Goal: Answer question/provide support: Share knowledge or assist other users

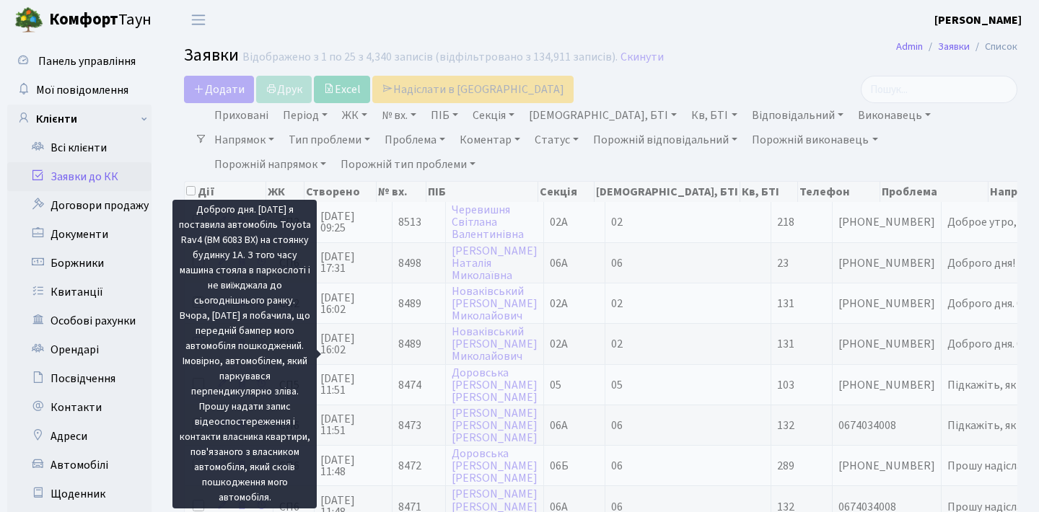
select select "25"
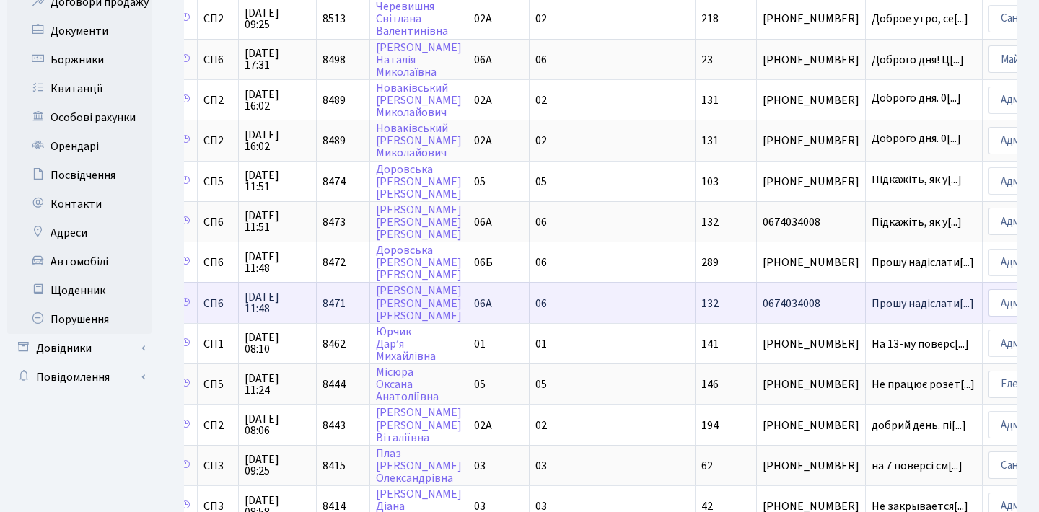
scroll to position [0, 74]
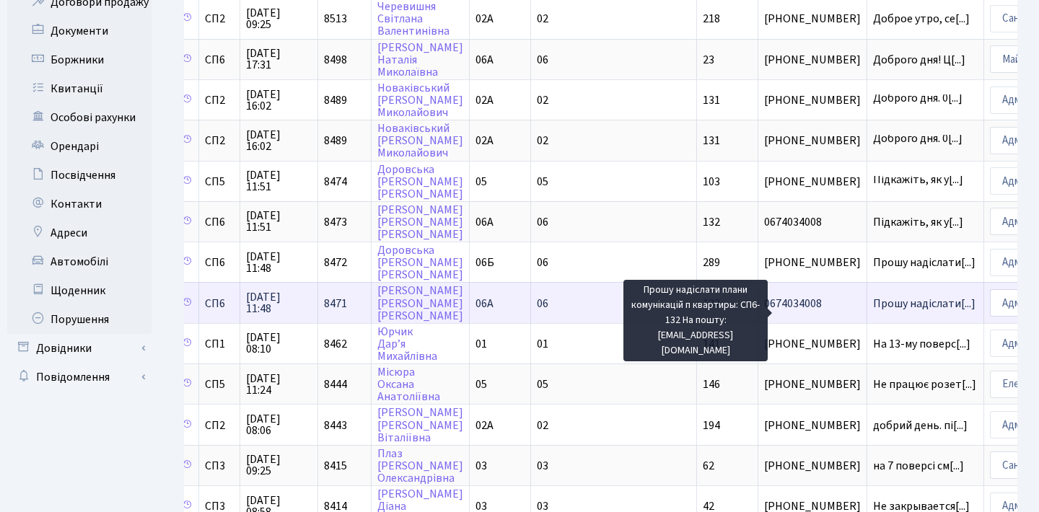
click at [873, 312] on span "Прошу надіслати[...]" at bounding box center [924, 304] width 102 height 16
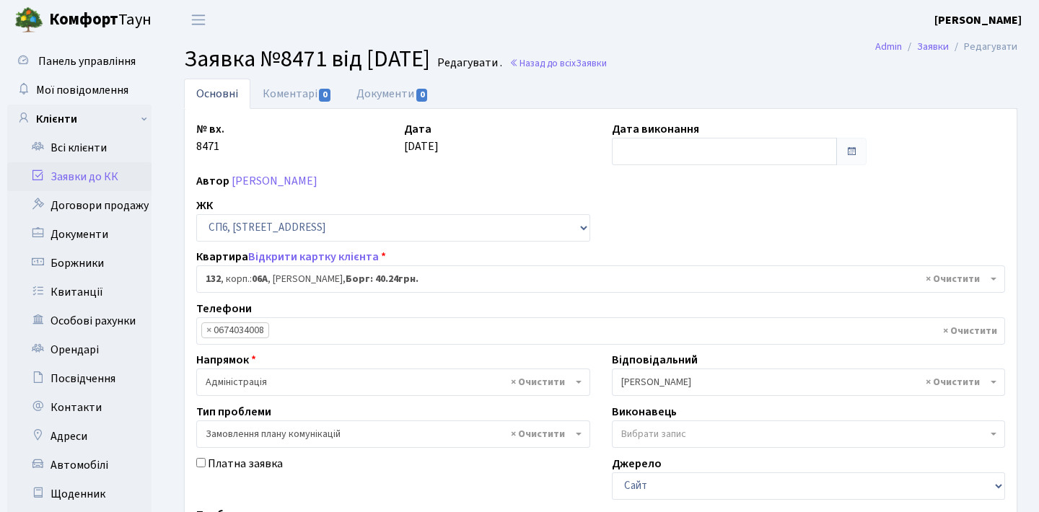
select select "21800"
select select "10"
click at [302, 91] on link "Коментарі 0" at bounding box center [297, 94] width 94 height 30
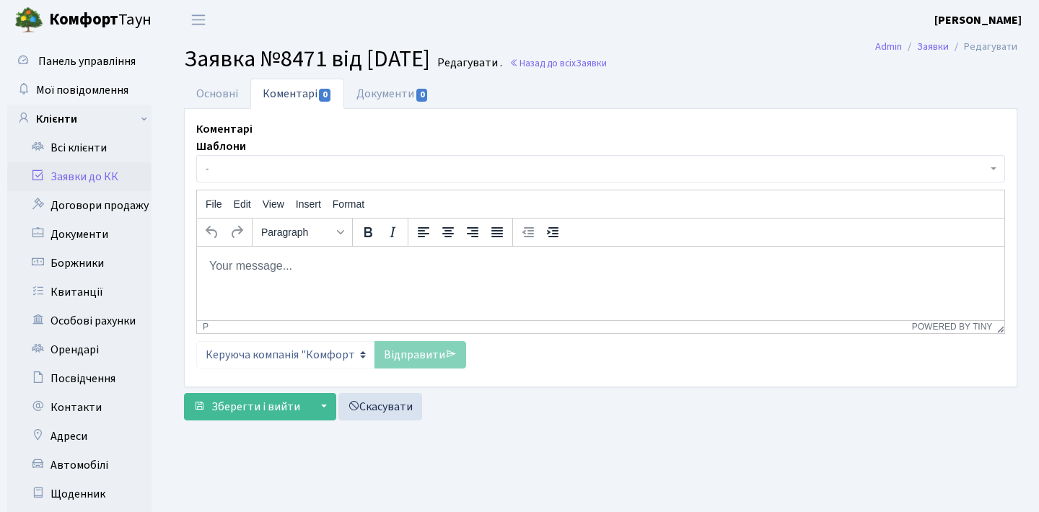
click at [411, 263] on p "Rich Text Area. Press ALT-0 for help." at bounding box center [601, 266] width 784 height 16
click at [408, 354] on link "Відправити" at bounding box center [420, 354] width 92 height 27
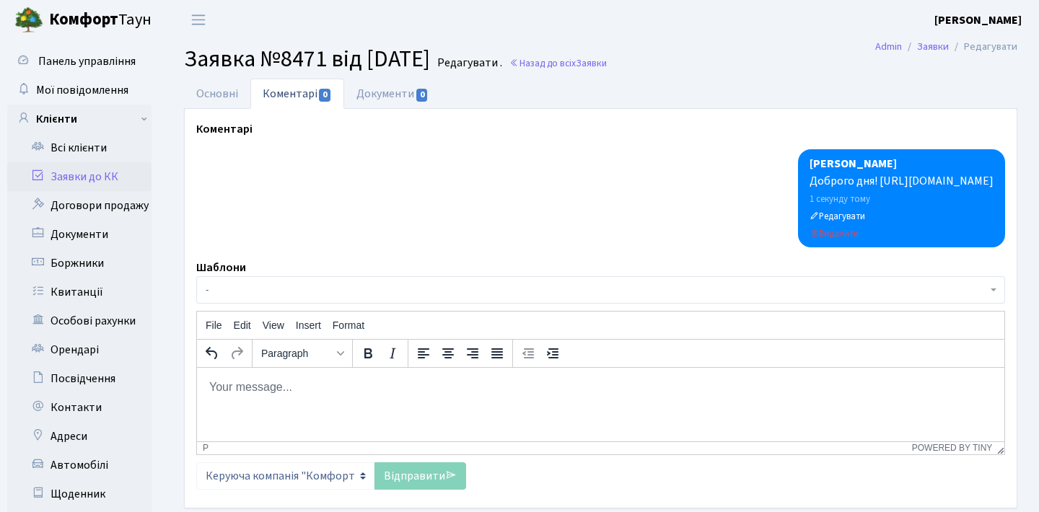
drag, startPoint x: 621, startPoint y: 195, endPoint x: 539, endPoint y: 185, distance: 82.8
click at [798, 185] on div "Анна Гавва Доброго дня! https://drive.google.com/drive/folders/1IhfDtc-Fmpwdnhi…" at bounding box center [901, 198] width 207 height 98
copy div "Доброго дня! https://drive.google.com/drive/folders/1IhfDtc-FmpwdnhiHv17UU3HB-r…"
click at [89, 178] on link "Заявки до КК" at bounding box center [79, 176] width 144 height 29
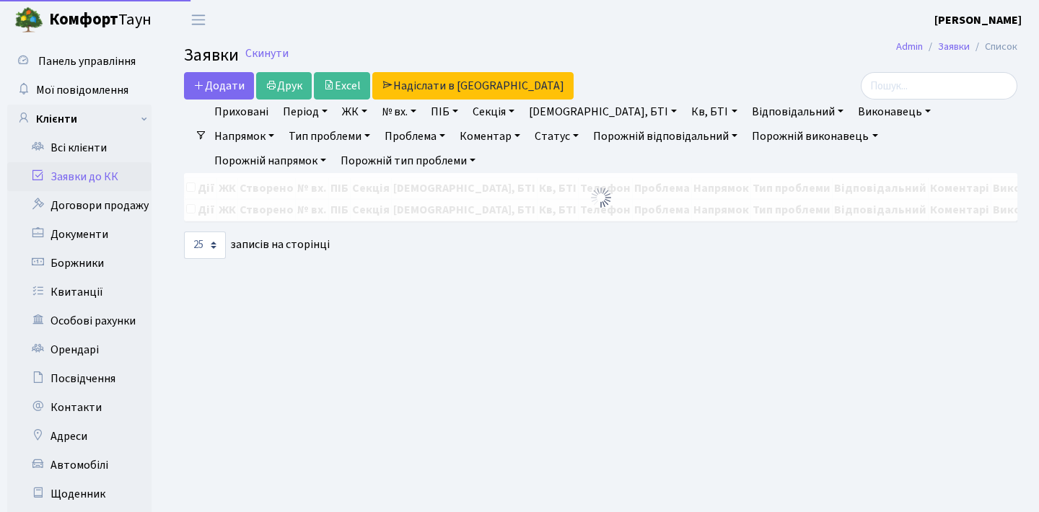
select select "25"
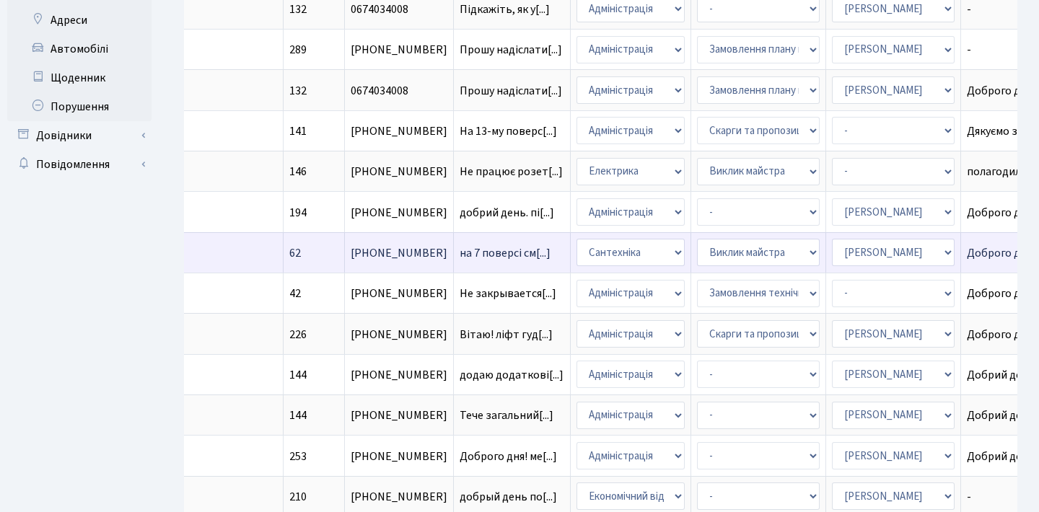
click at [454, 269] on td "на 7 поверсі см[...]" at bounding box center [512, 252] width 117 height 40
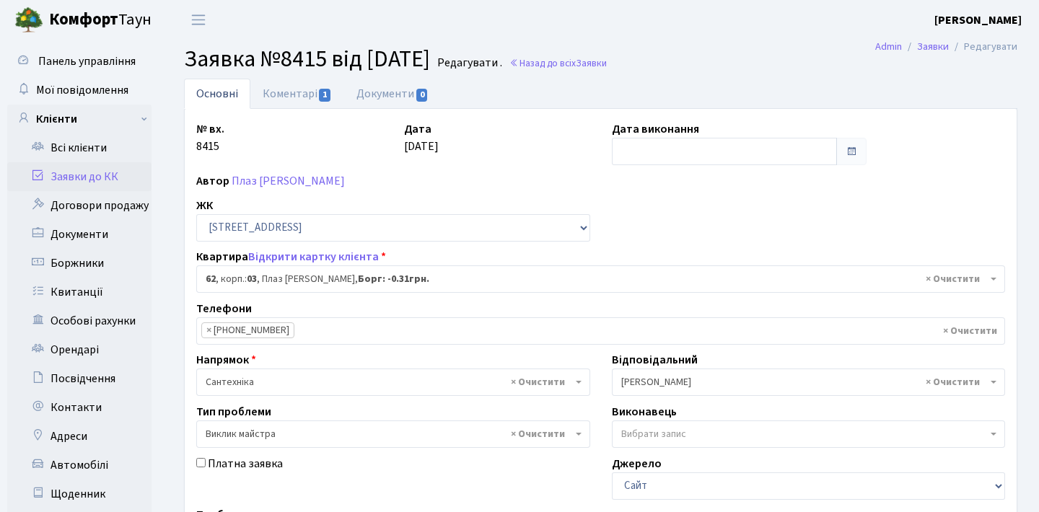
select select "20784"
select select "29"
click at [130, 171] on link "Заявки до КК" at bounding box center [79, 176] width 144 height 29
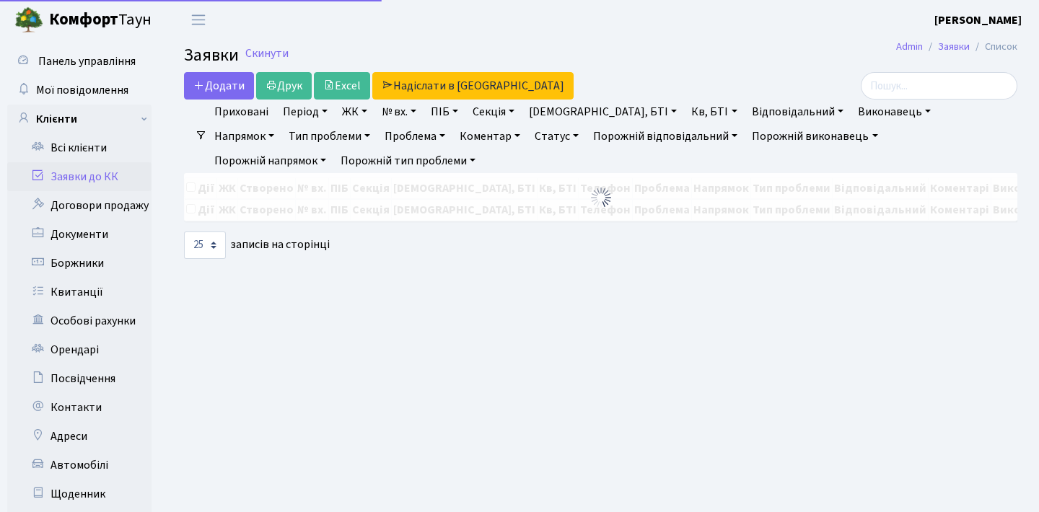
select select "25"
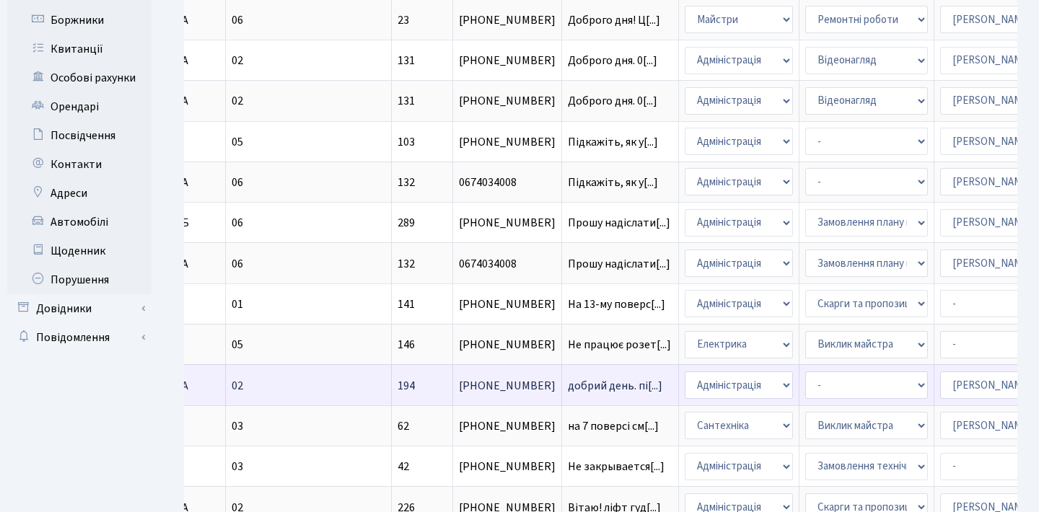
scroll to position [242, 0]
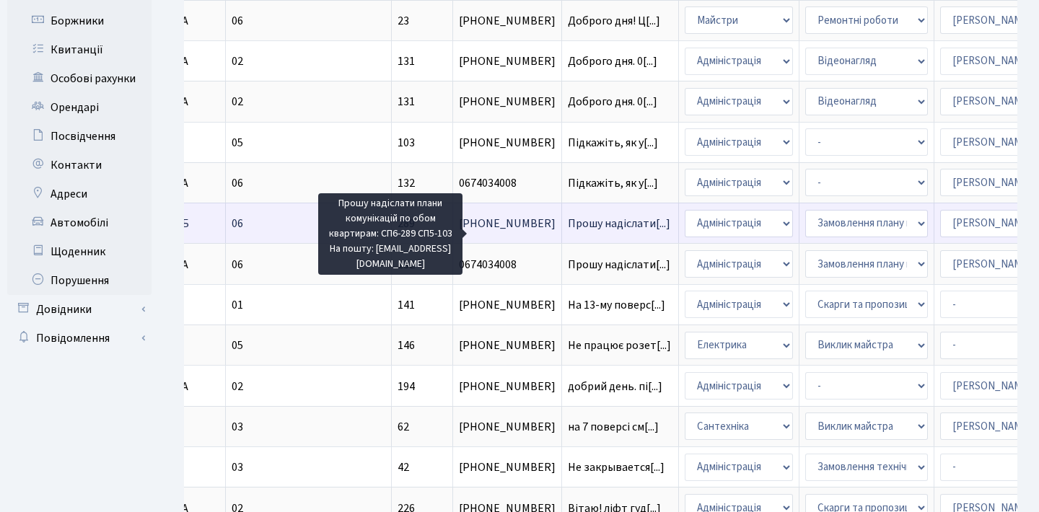
click at [568, 229] on span "Прошу надіслати[...]" at bounding box center [619, 224] width 102 height 16
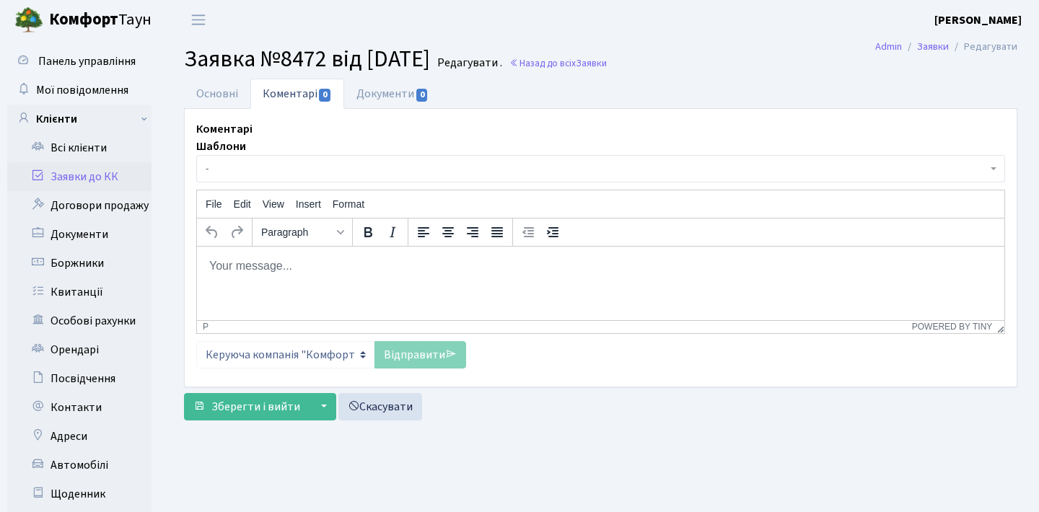
click at [423, 283] on html at bounding box center [600, 265] width 807 height 39
paste body "Rich Text Area. Press ALT-0 for help."
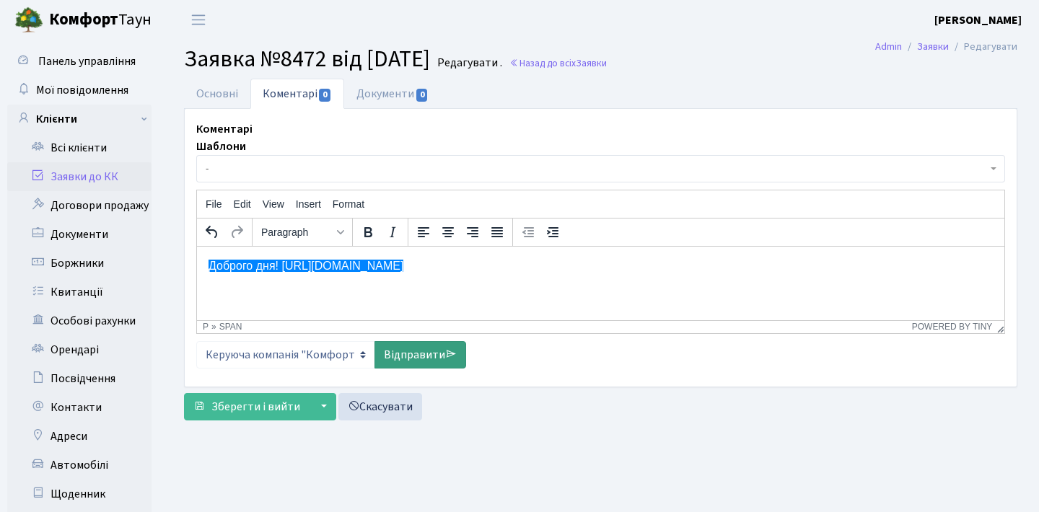
click at [408, 346] on link "Відправити" at bounding box center [420, 354] width 92 height 27
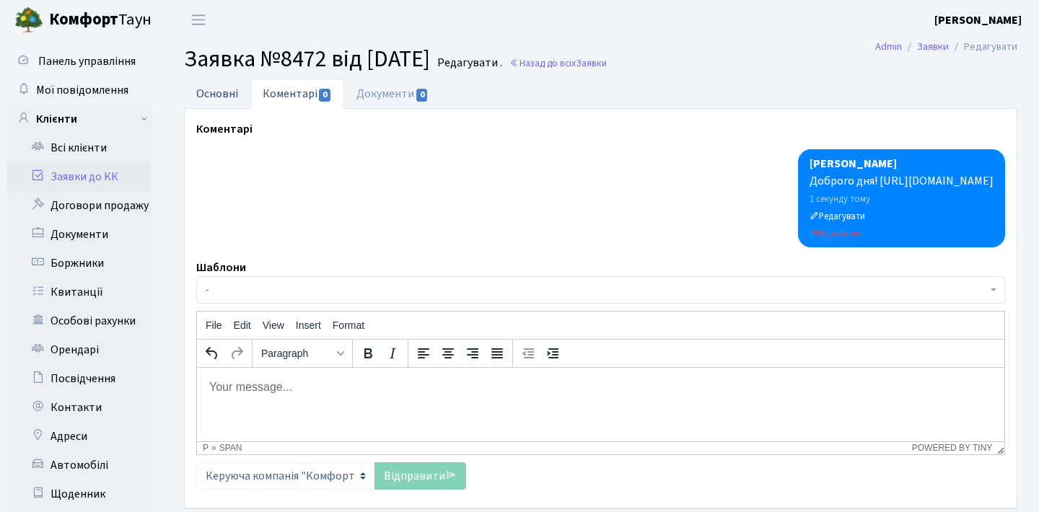
click at [223, 86] on link "Основні" at bounding box center [217, 94] width 66 height 30
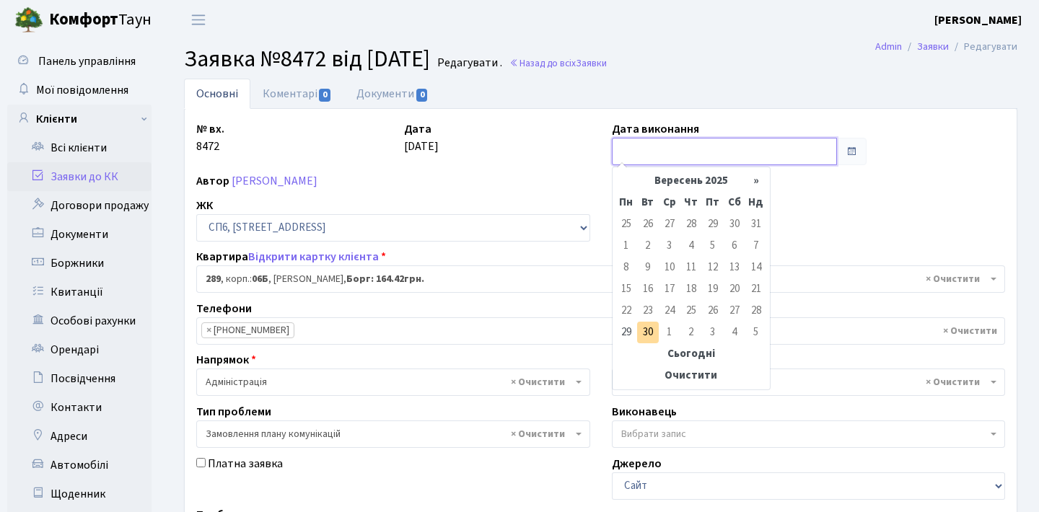
click at [704, 150] on input "text" at bounding box center [725, 151] width 226 height 27
click at [648, 334] on td "30" at bounding box center [648, 333] width 22 height 22
type input "[DATE]"
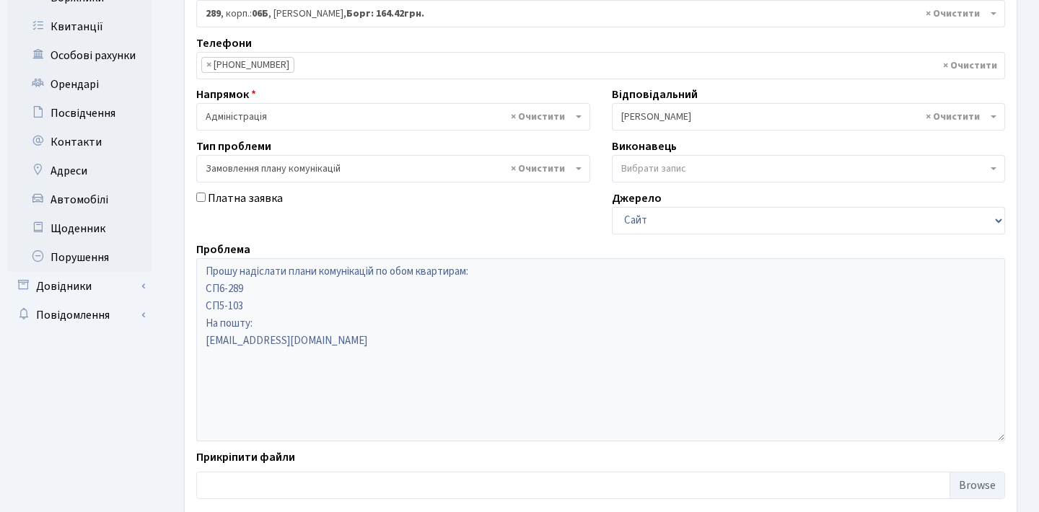
scroll to position [292, 0]
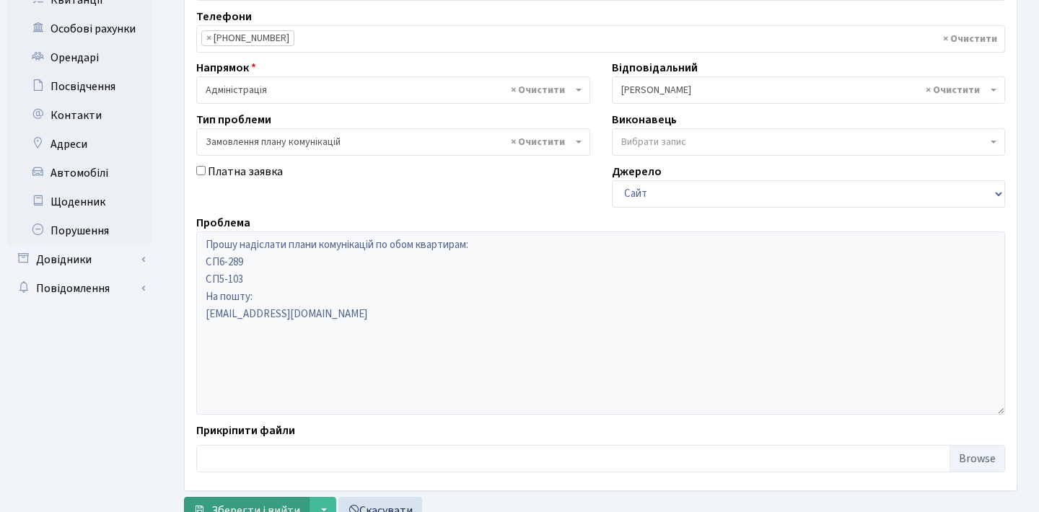
click at [252, 504] on span "Зберегти і вийти" at bounding box center [255, 511] width 89 height 16
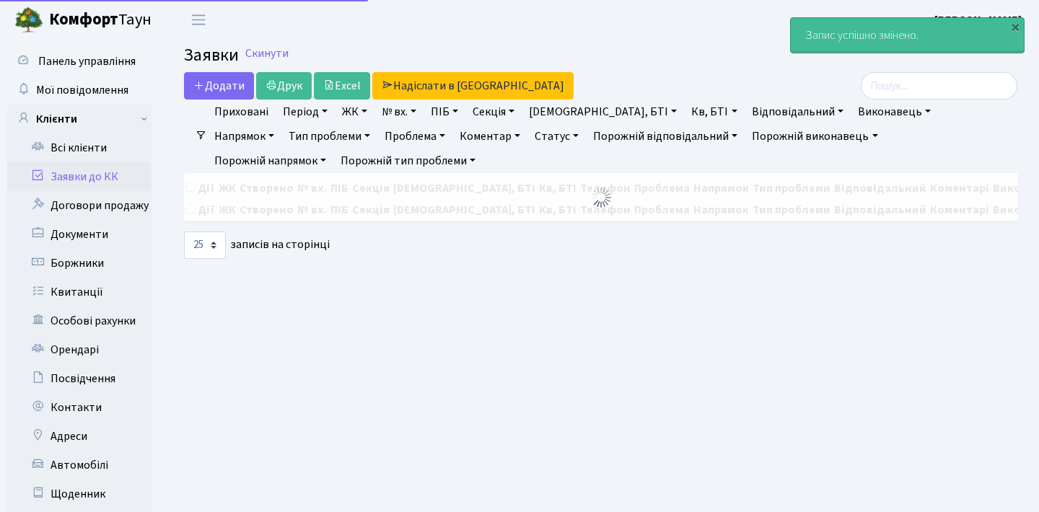
select select "25"
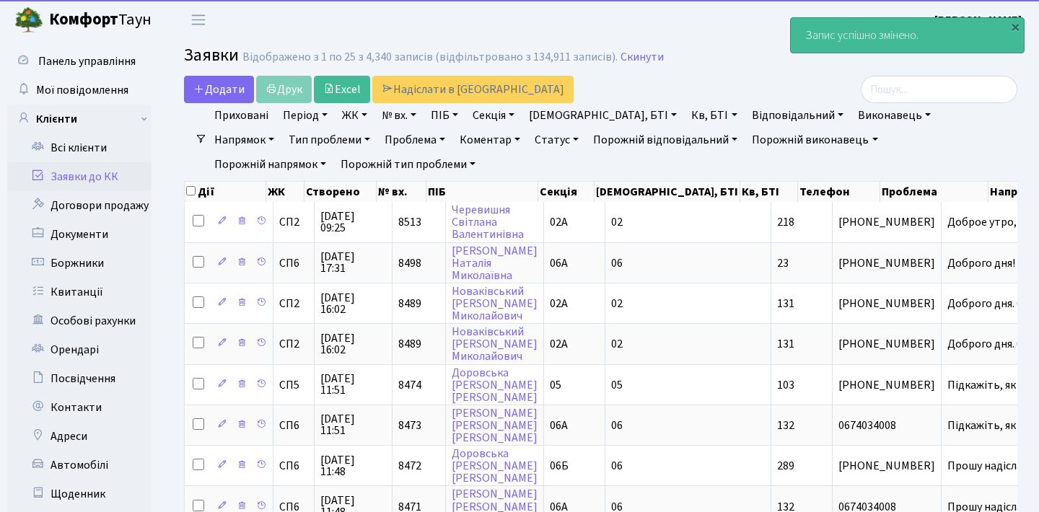
click at [122, 171] on link "Заявки до КК" at bounding box center [79, 176] width 144 height 29
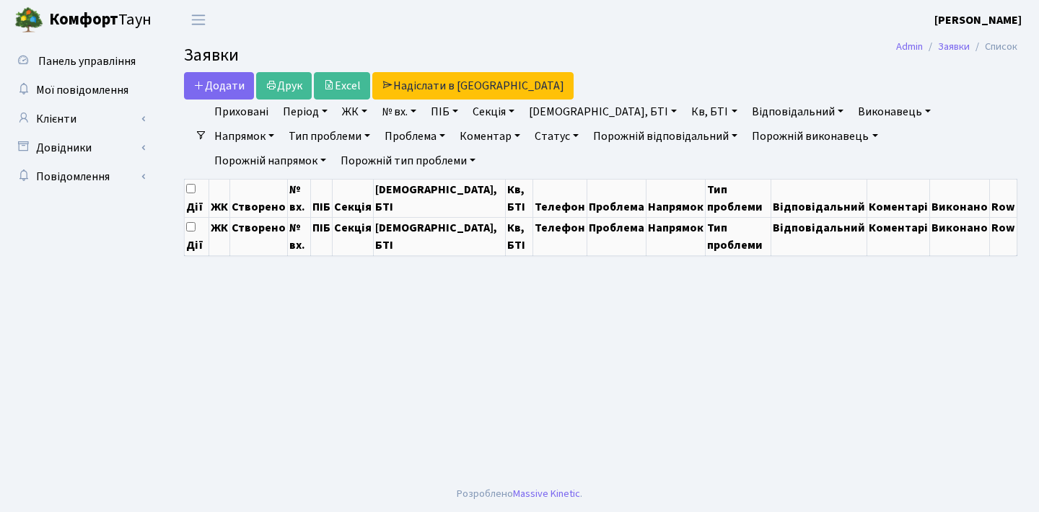
select select "25"
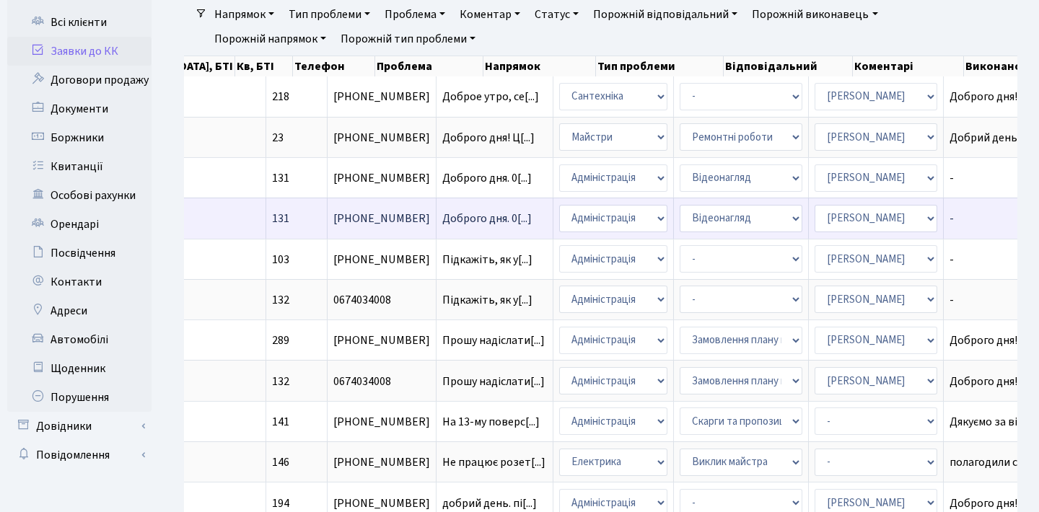
scroll to position [129, 0]
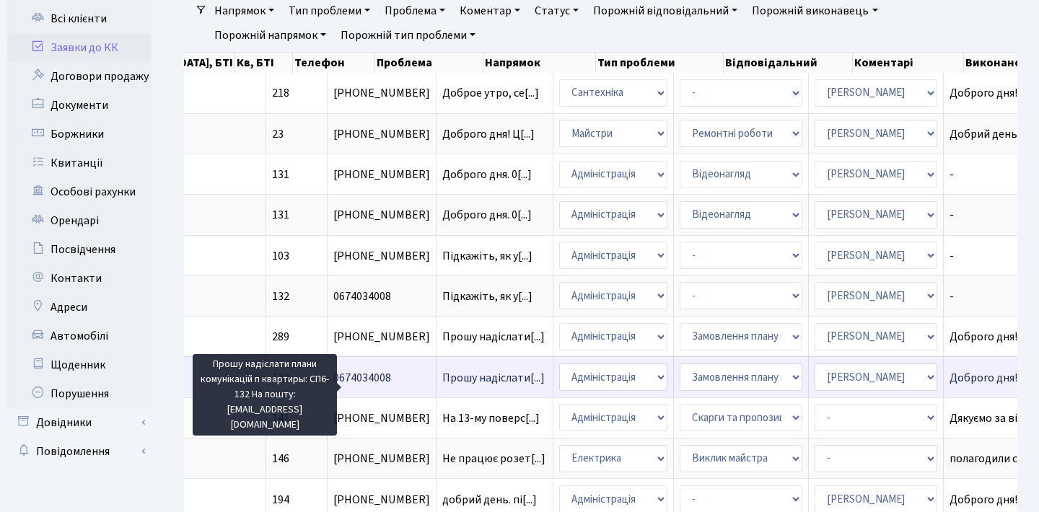
click at [442, 385] on span "Прошу надіслати[...]" at bounding box center [493, 378] width 102 height 16
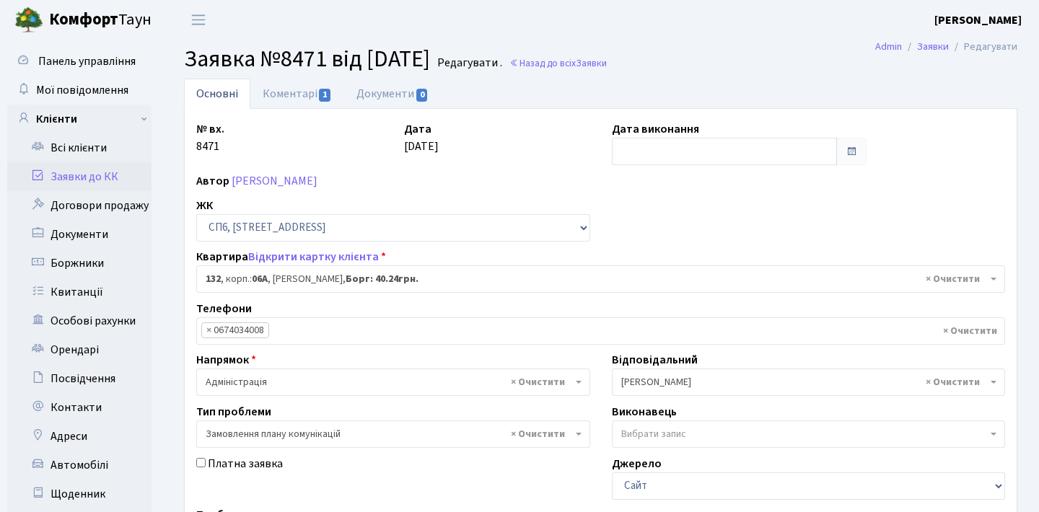
select select "21800"
select select "10"
drag, startPoint x: 0, startPoint y: 0, endPoint x: 693, endPoint y: 146, distance: 708.7
click at [693, 146] on input "text" at bounding box center [725, 151] width 226 height 27
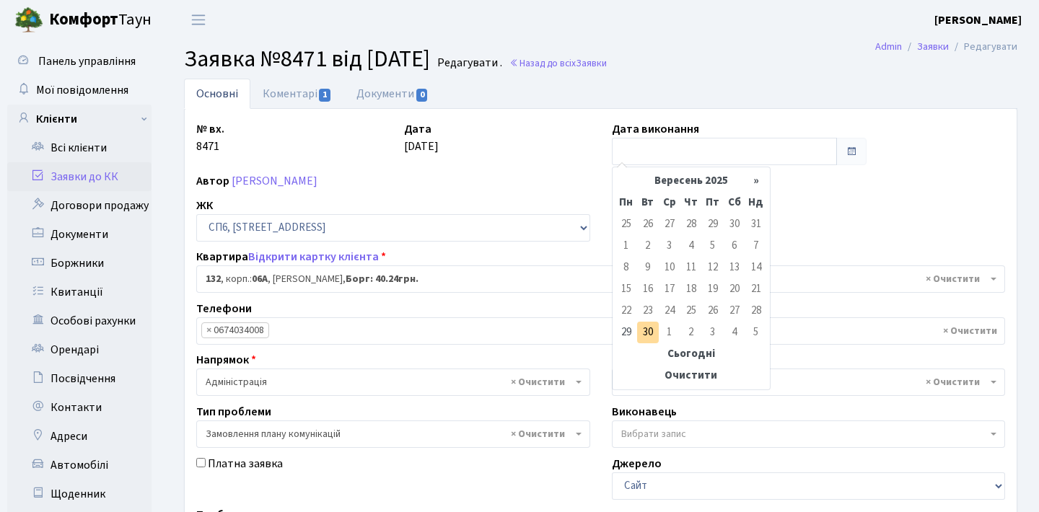
click at [649, 325] on td "30" at bounding box center [648, 333] width 22 height 22
type input "[DATE]"
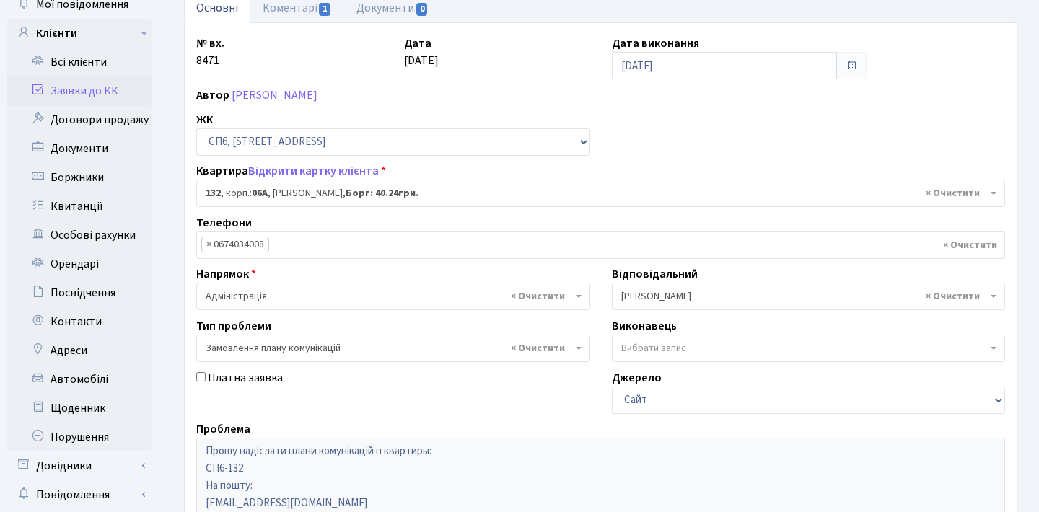
scroll to position [342, 0]
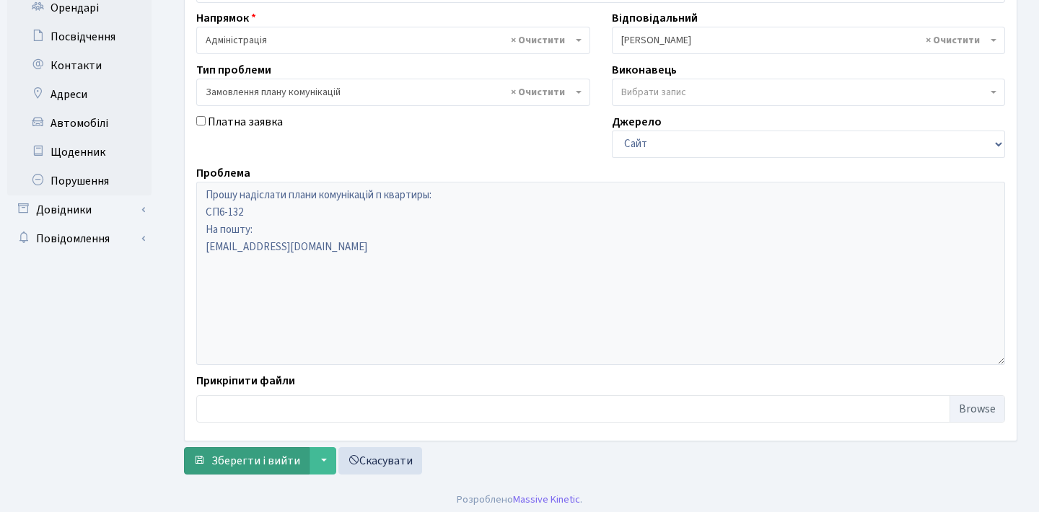
click at [250, 463] on span "Зберегти і вийти" at bounding box center [255, 461] width 89 height 16
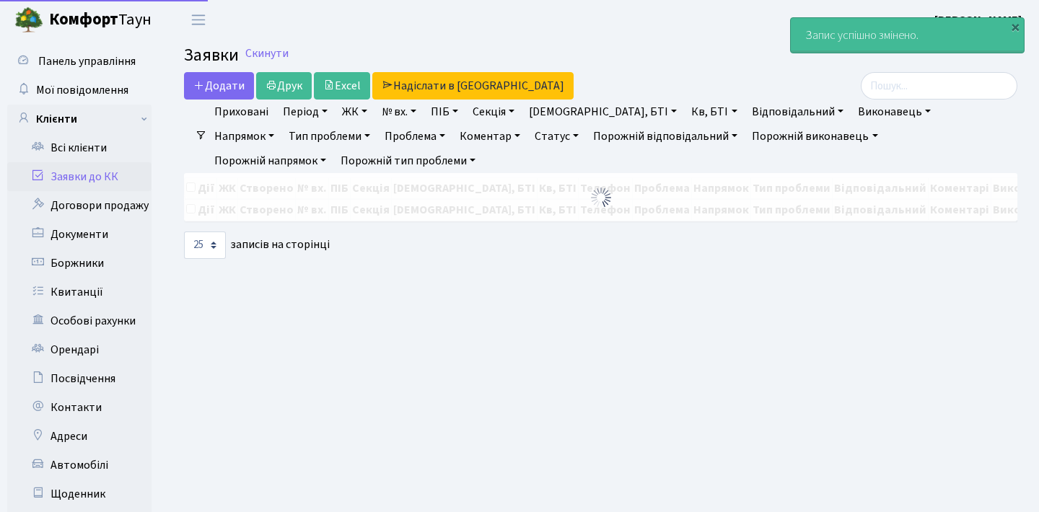
select select "25"
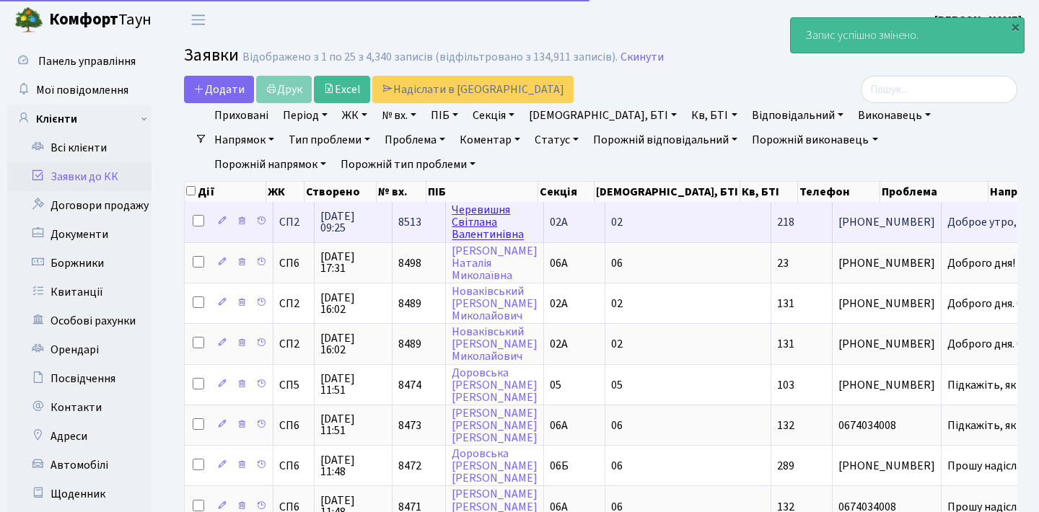
drag, startPoint x: 102, startPoint y: 173, endPoint x: 469, endPoint y: 235, distance: 372.3
click at [102, 173] on link "Заявки до КК" at bounding box center [79, 176] width 144 height 29
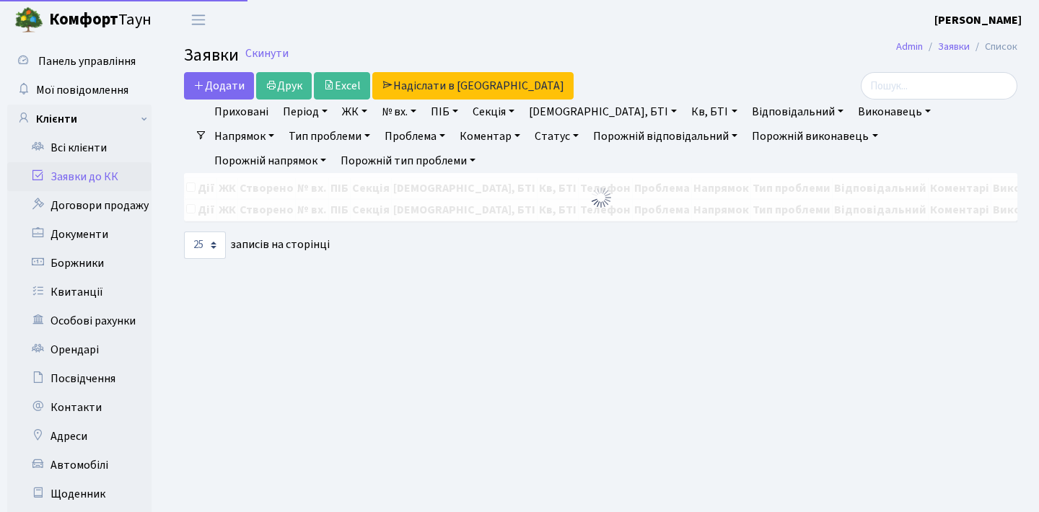
select select "25"
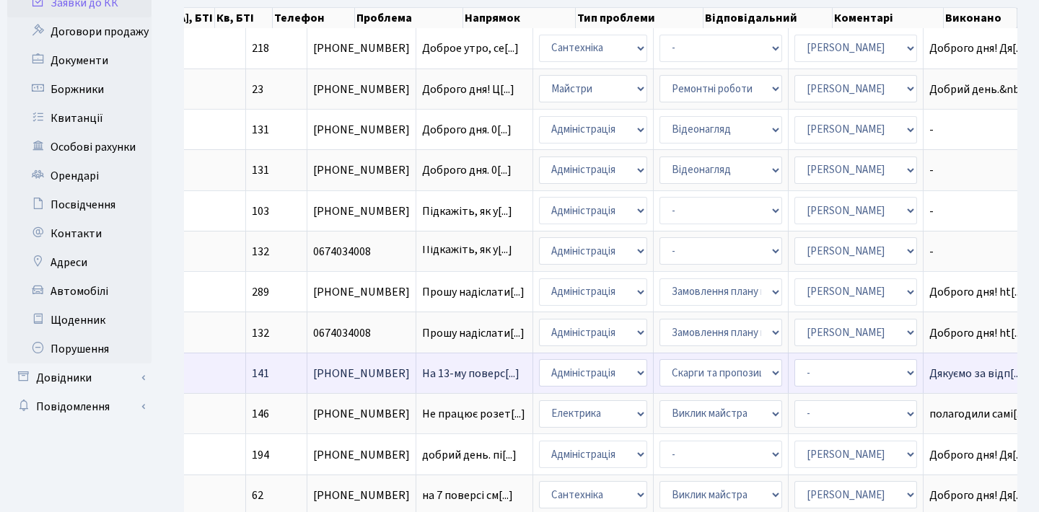
scroll to position [173, 0]
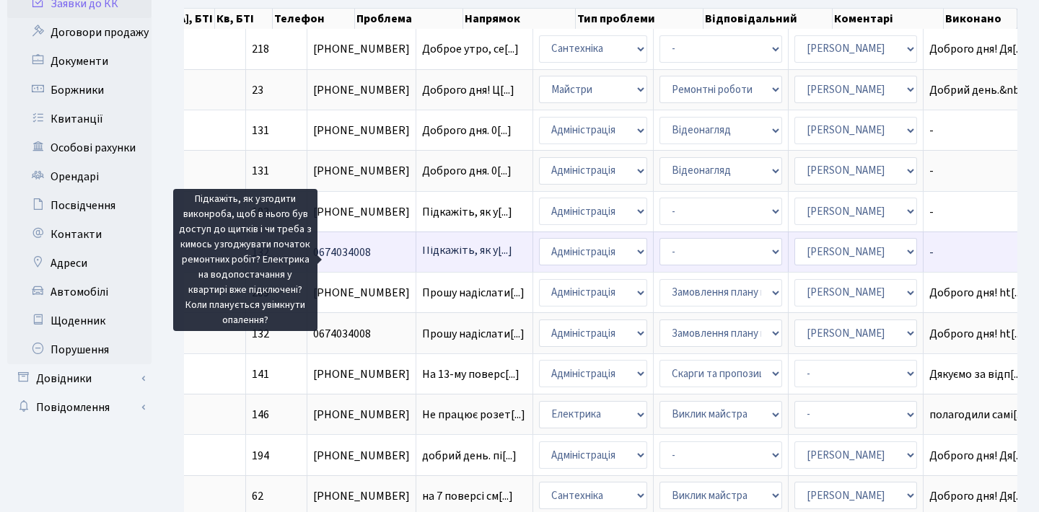
click at [422, 258] on span "Підкажіть, як у[...]" at bounding box center [467, 250] width 90 height 16
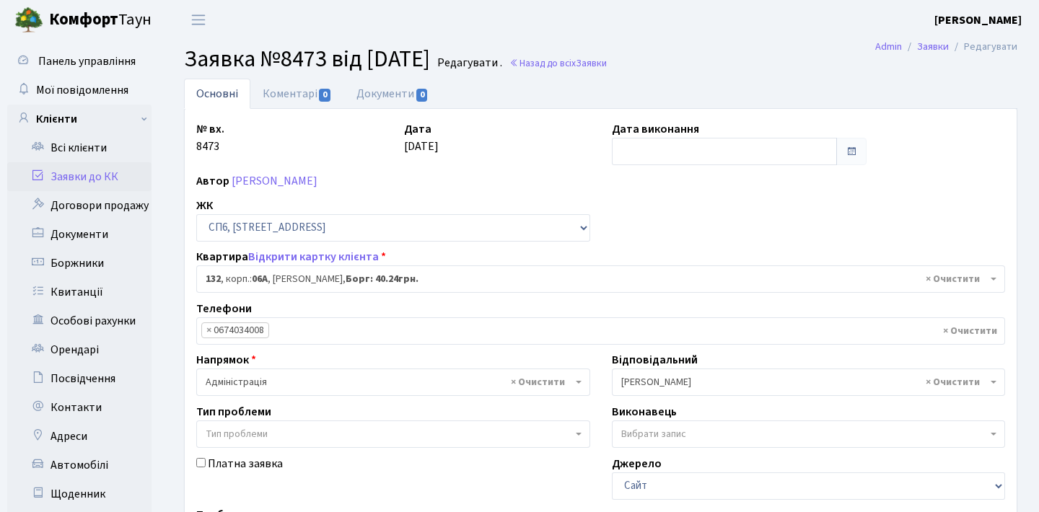
select select "21800"
click at [304, 97] on link "Коментарі 0" at bounding box center [297, 94] width 94 height 30
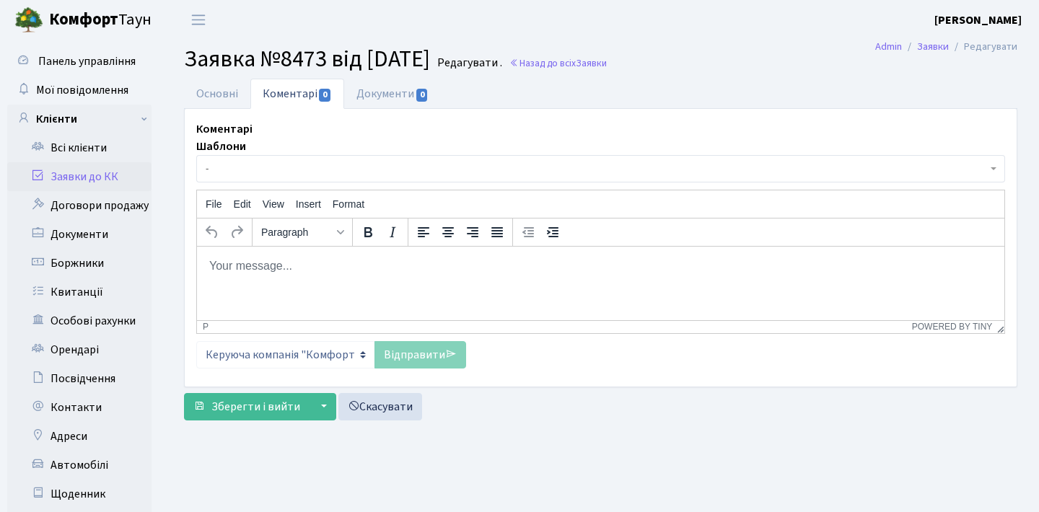
click at [380, 269] on p "Rich Text Area. Press ALT-0 for help." at bounding box center [601, 266] width 784 height 16
paste body "Rich Text Area. Press ALT-0 for help."
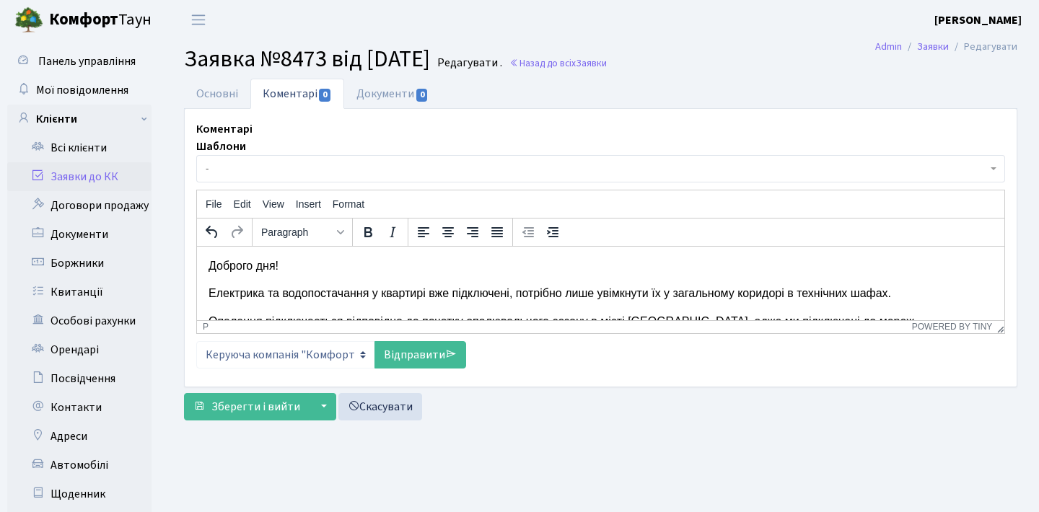
click at [209, 291] on p "Електрика та водопостачання у квартирі вже підключені, потрібно лише увімкнути …" at bounding box center [601, 293] width 784 height 16
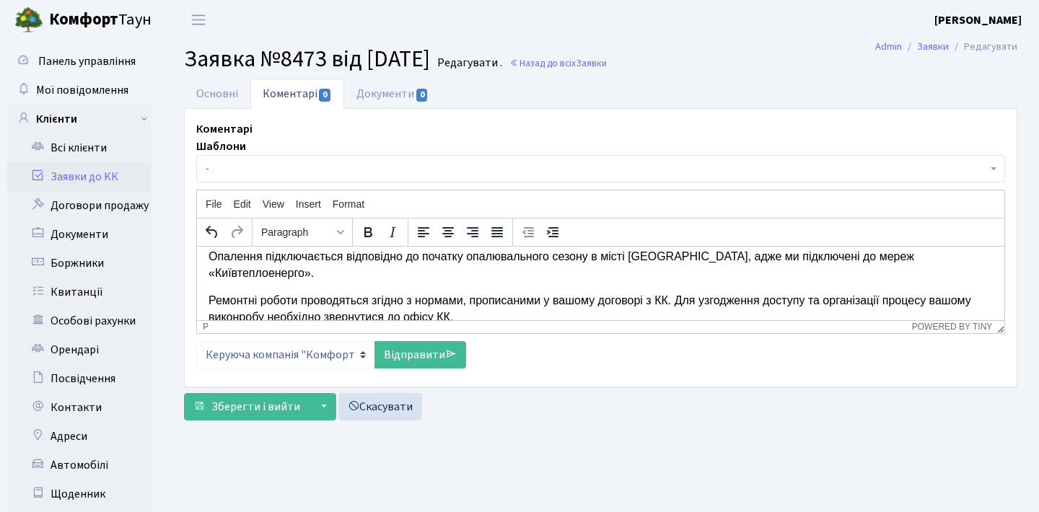
scroll to position [36, 0]
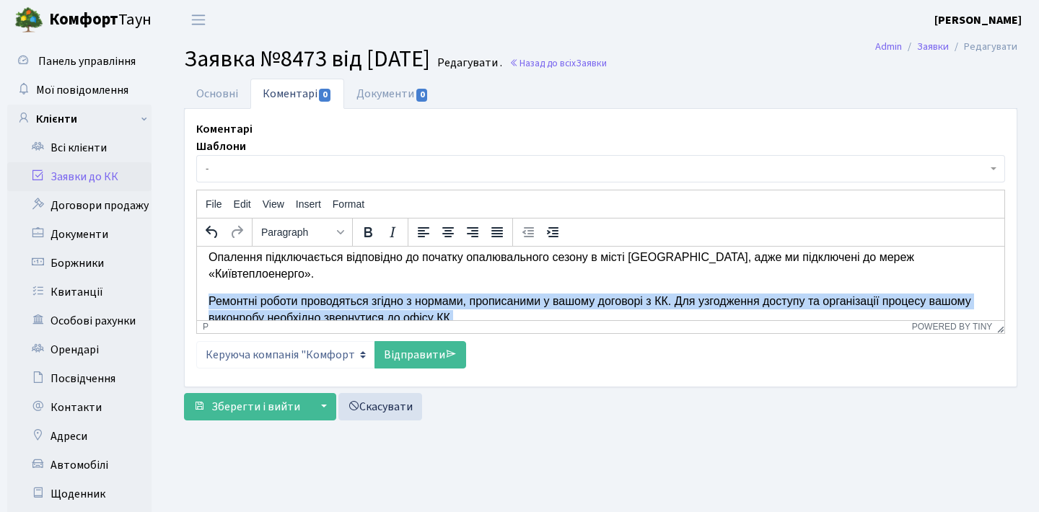
drag, startPoint x: 519, startPoint y: 302, endPoint x: 198, endPoint y: 285, distance: 321.6
click at [198, 285] on html "Доброго дня! Електрика та водопостачання у квартирі вже підключені, потрібно ли…" at bounding box center [600, 273] width 807 height 127
copy p "Ремонтні роботи проводяться згідно з нормами, прописаними у вашому договорі з К…"
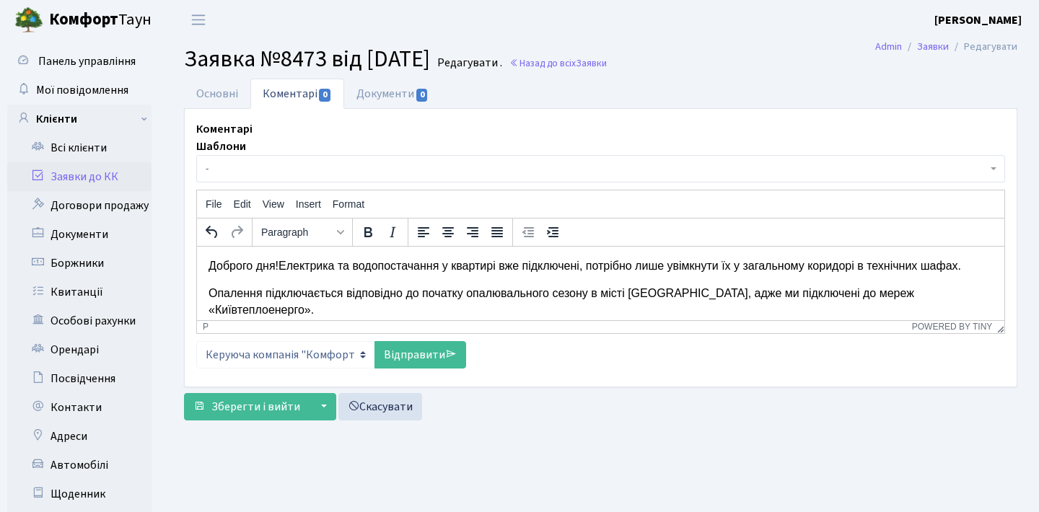
scroll to position [0, 0]
click at [287, 266] on p "Доброго дня! Електрика та водопостачання у квартирі вже підключені, потрібно ли…" at bounding box center [601, 266] width 784 height 16
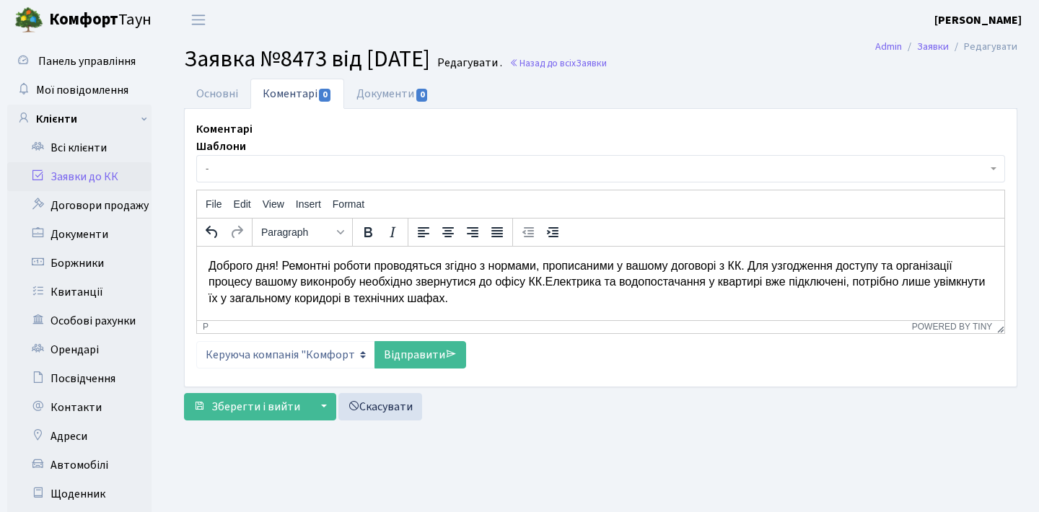
click at [649, 265] on p "Доброго дня! Ремонтні роботи проводяться згідно з нормами, прописаними у вашому…" at bounding box center [601, 282] width 784 height 48
click at [764, 264] on p "Доброго дня! Ремонтні роботи проводяться згідно з нормами, прописаними у Вашому…" at bounding box center [601, 282] width 784 height 48
click at [390, 283] on p "Доброго дня! Ремонтні роботи проводяться згідно з нормами, прописаними у Вашому…" at bounding box center [601, 282] width 784 height 48
click at [684, 284] on p "Доброго дня! Ремонтні роботи проводяться згідно з нормами, прописаними у Вашому…" at bounding box center [601, 282] width 784 height 48
click at [245, 96] on link "Основні" at bounding box center [217, 94] width 66 height 30
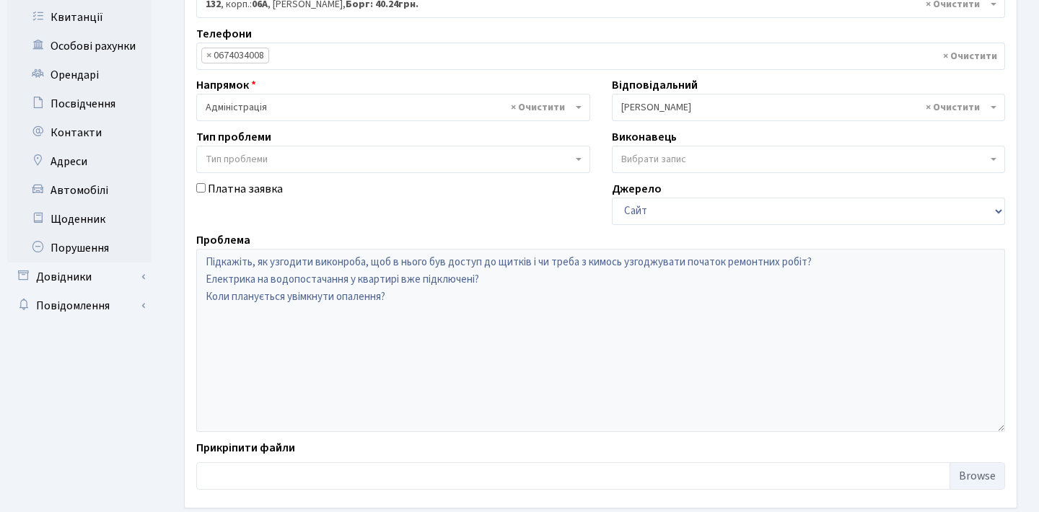
scroll to position [45, 0]
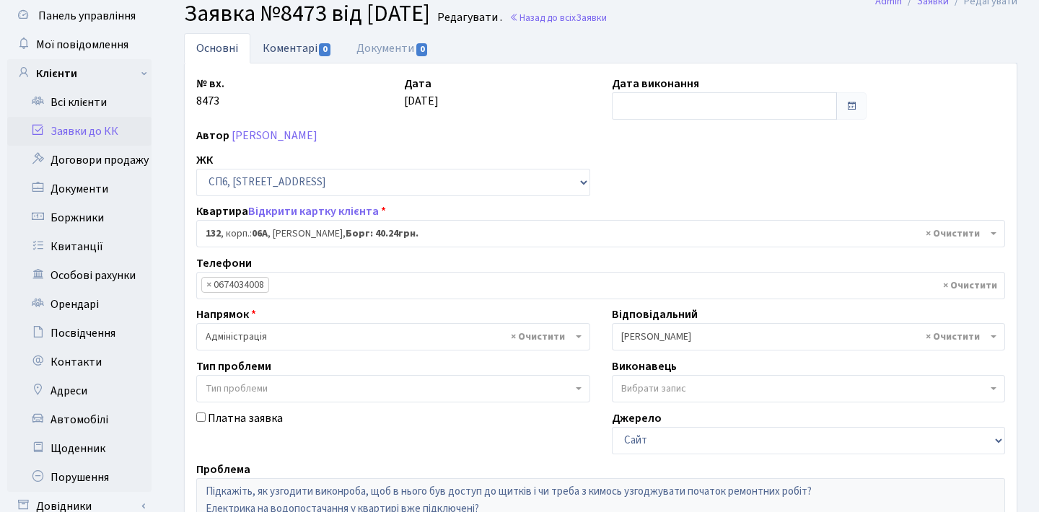
click at [320, 46] on span "0" at bounding box center [325, 49] width 12 height 13
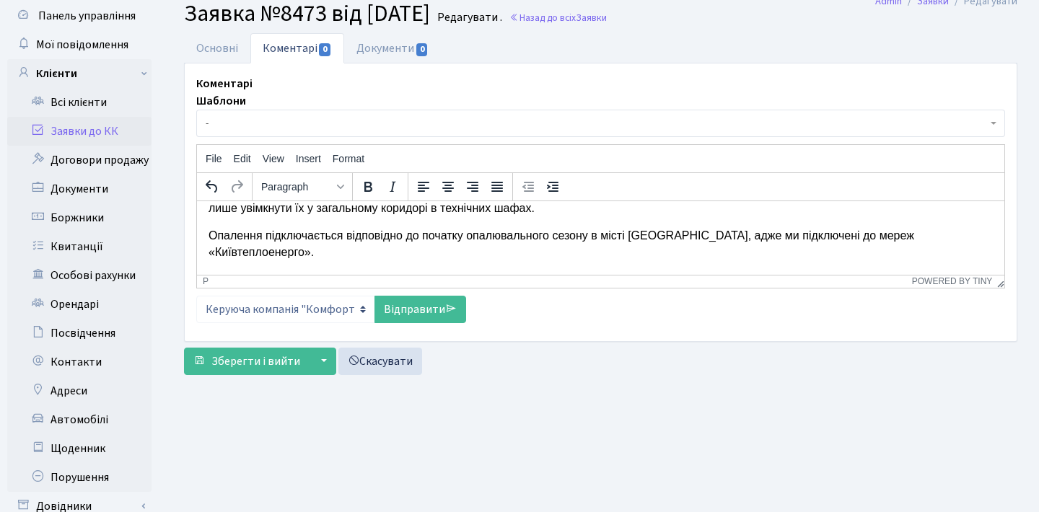
scroll to position [51, 0]
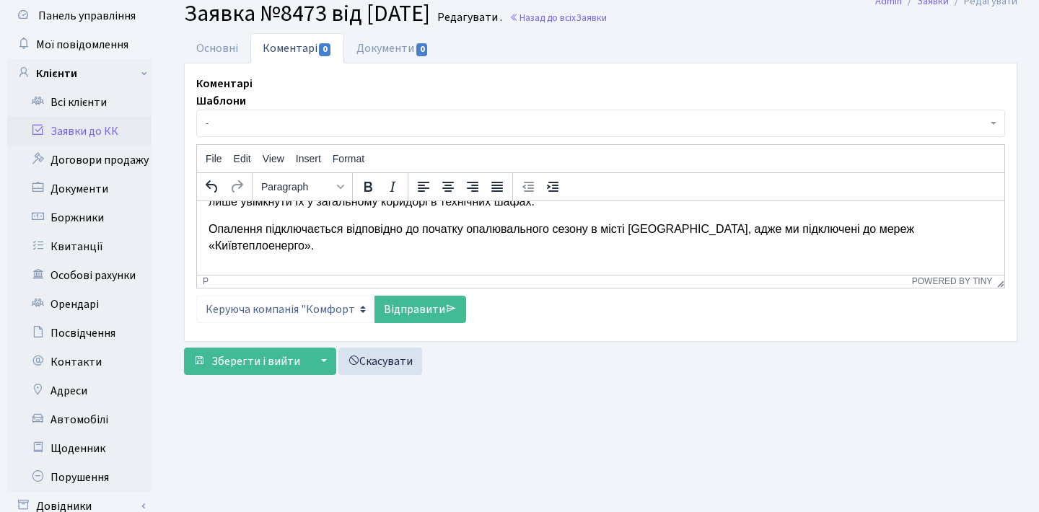
click at [209, 224] on p "Опалення підключається відповідно до початку опалювального сезону в місті Києві…" at bounding box center [601, 237] width 784 height 32
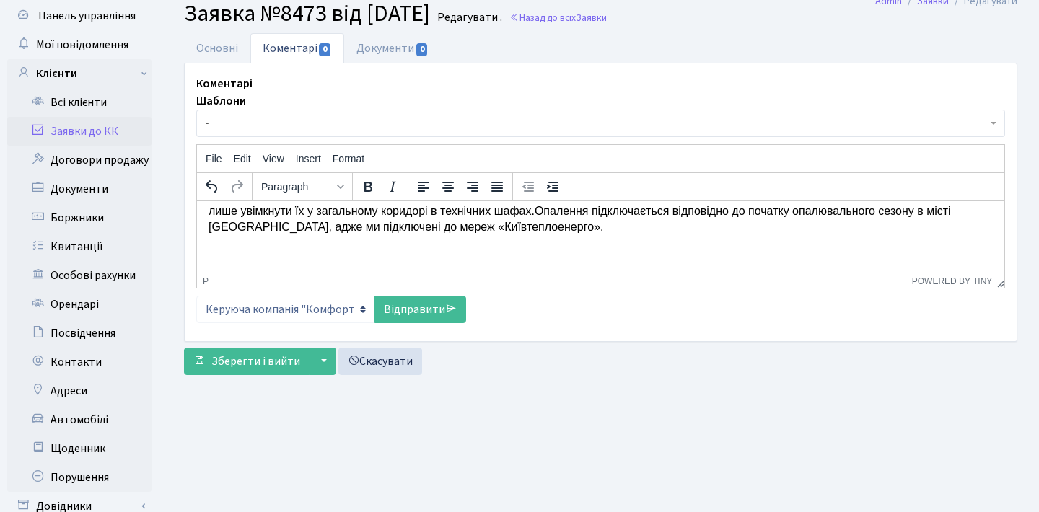
scroll to position [40, 0]
click at [711, 231] on p "Доброго дня! Ремонтні роботи проводяться згідно з нормами, прописаними у Вашому…" at bounding box center [601, 204] width 784 height 65
click at [411, 304] on link "Відправити" at bounding box center [420, 309] width 92 height 27
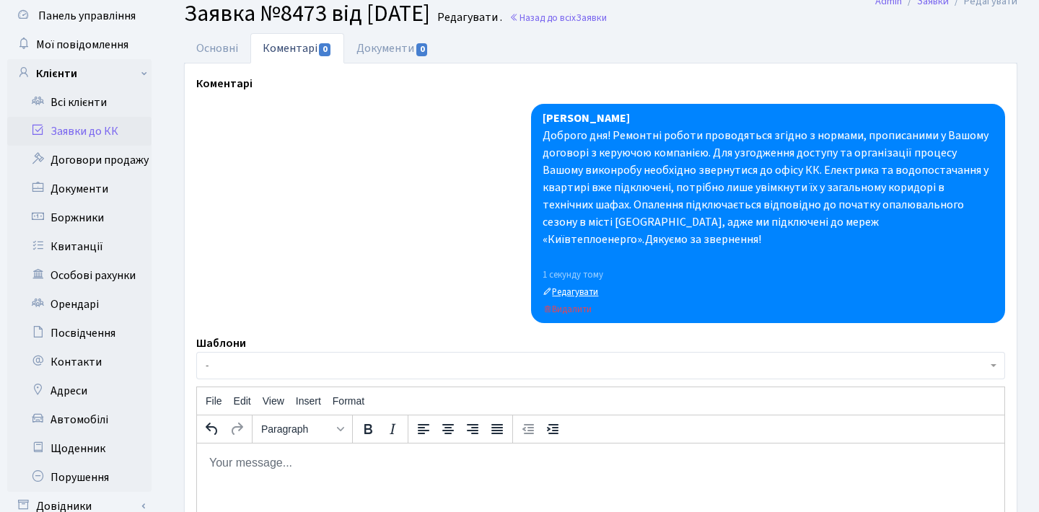
click at [564, 286] on small "Редагувати" at bounding box center [571, 292] width 56 height 13
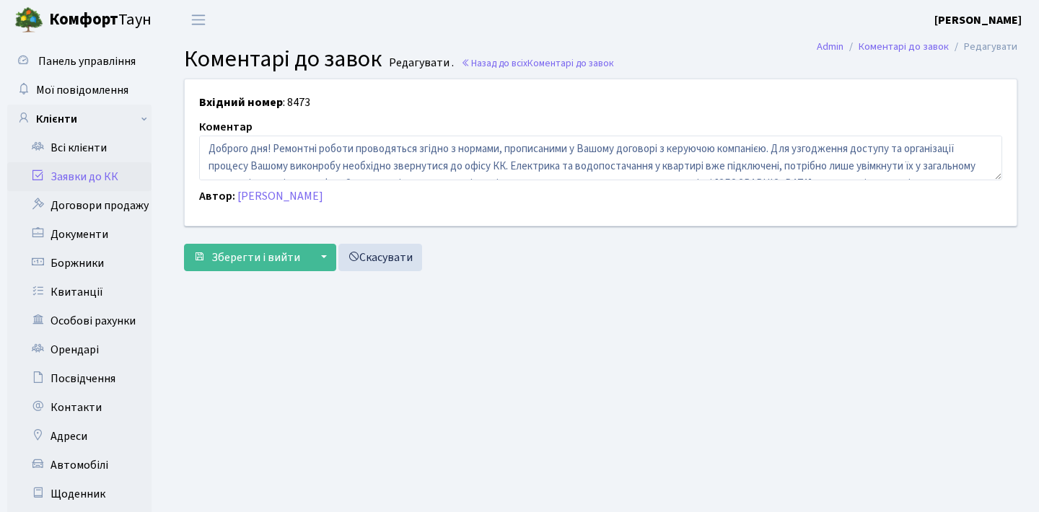
scroll to position [33, 0]
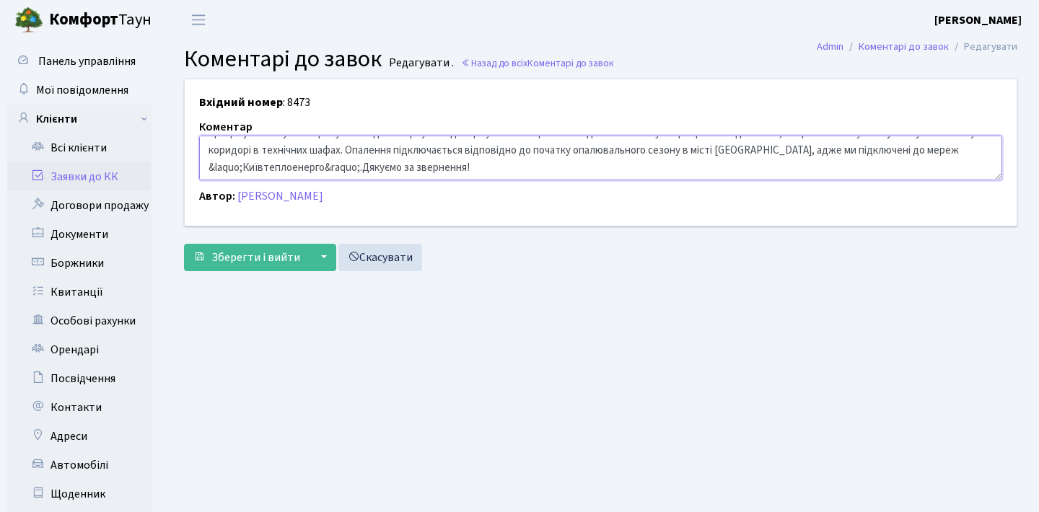
click at [364, 169] on textarea "Доброго дня! Ремонтні роботи проводяться згідно з нормами, прописаними у Вашому…" at bounding box center [600, 158] width 803 height 45
type textarea "Доброго дня! Ремонтні роботи проводяться згідно з нормами, прописаними у Вашому…"
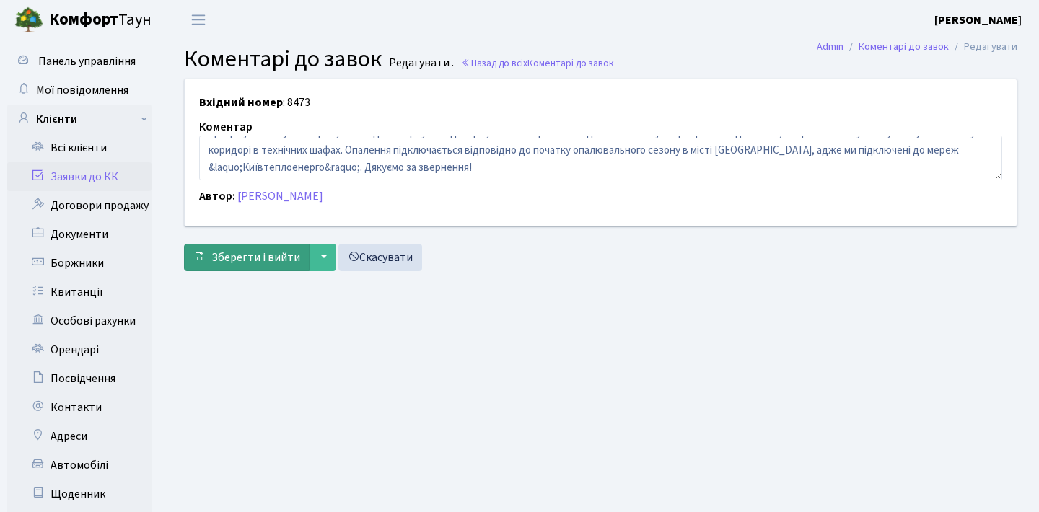
click at [270, 253] on span "Зберегти і вийти" at bounding box center [255, 258] width 89 height 16
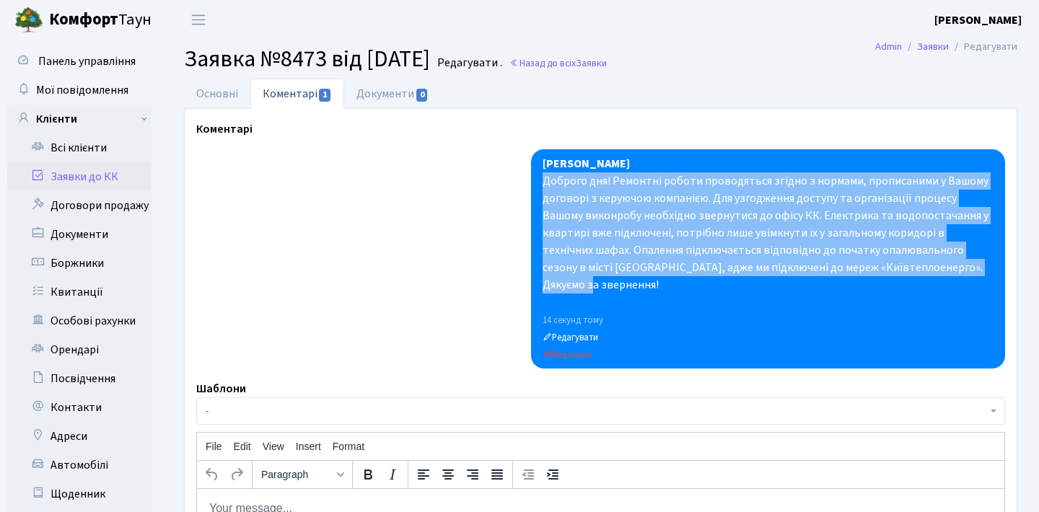
drag, startPoint x: 936, startPoint y: 271, endPoint x: 545, endPoint y: 175, distance: 402.5
click at [545, 175] on div "Доброго дня! Ремонтні роботи проводяться згідно з нормами, прописаними у Вашому…" at bounding box center [768, 241] width 451 height 139
copy div "Доброго дня! Ремонтні роботи проводяться згідно з нормами, прописаними у Вашому…"
click at [66, 170] on link "Заявки до КК" at bounding box center [79, 176] width 144 height 29
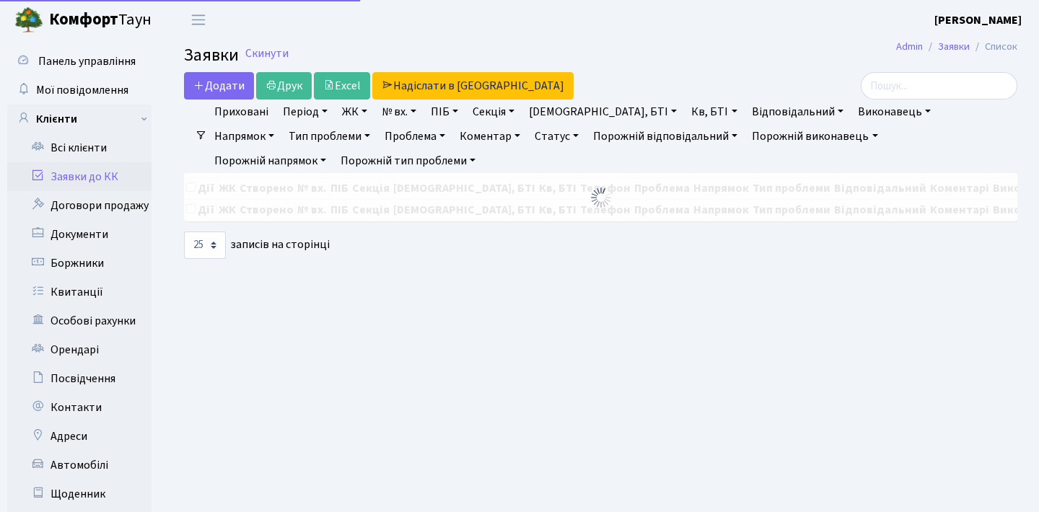
select select "25"
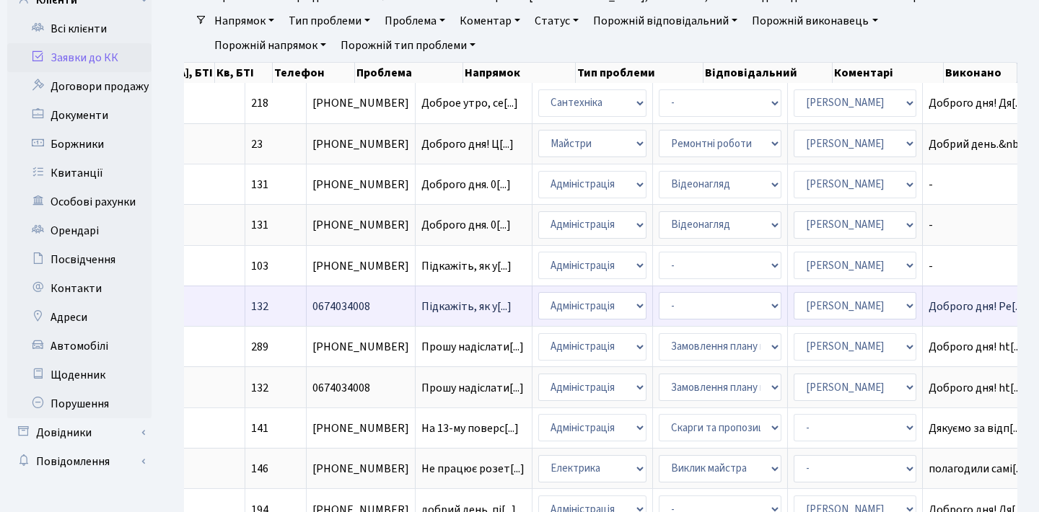
scroll to position [0, 525]
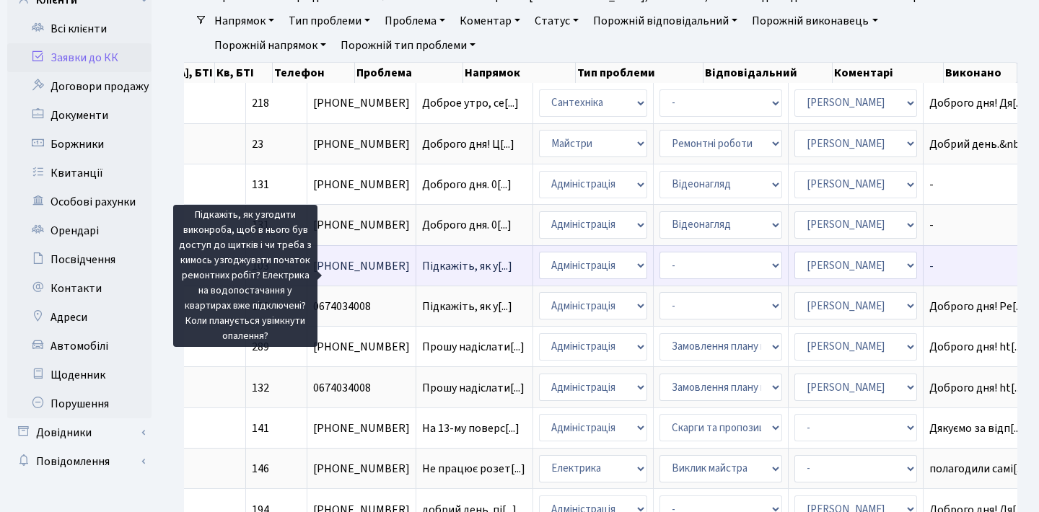
click at [422, 274] on span "Підкажіть, як у[...]" at bounding box center [467, 266] width 90 height 16
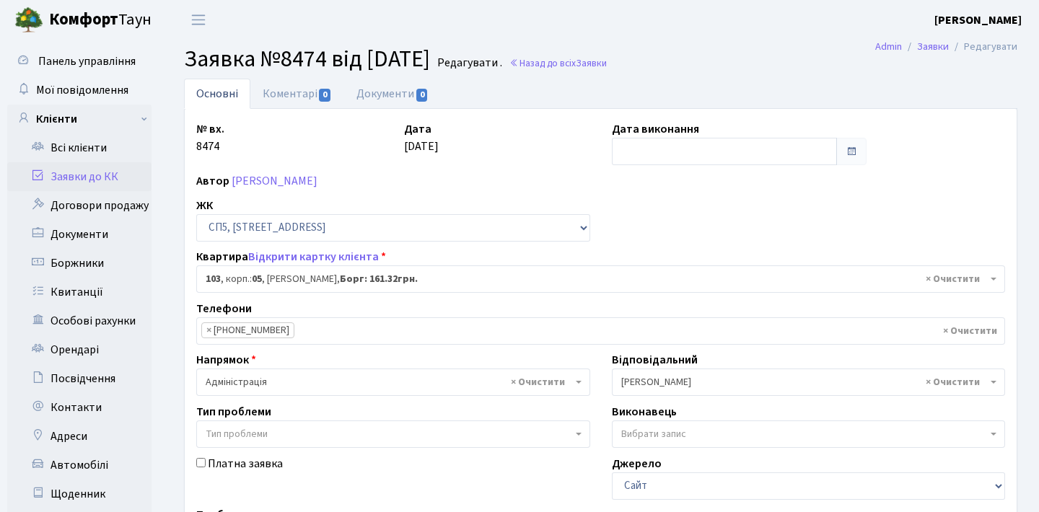
select select "21512"
click at [296, 101] on link "Коментарі 0" at bounding box center [297, 94] width 94 height 30
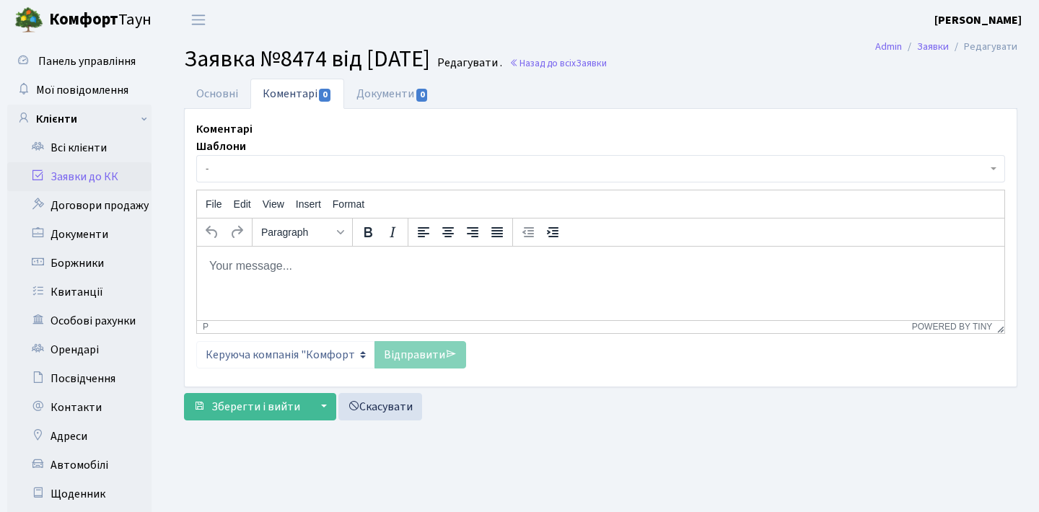
click at [372, 269] on p "Rich Text Area. Press ALT-0 for help." at bounding box center [601, 266] width 784 height 16
paste body "Rich Text Area. Press ALT-0 for help."
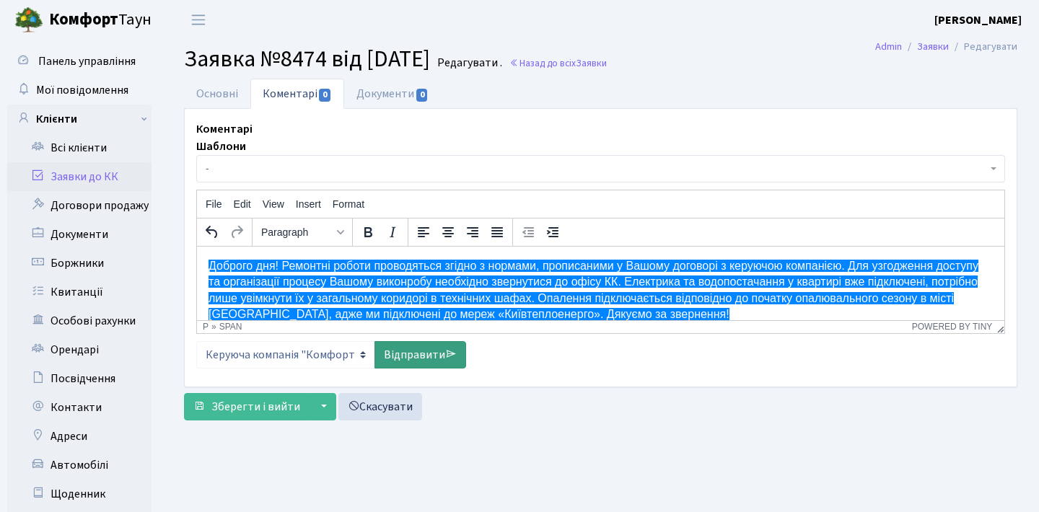
click at [429, 352] on link "Відправити" at bounding box center [420, 354] width 92 height 27
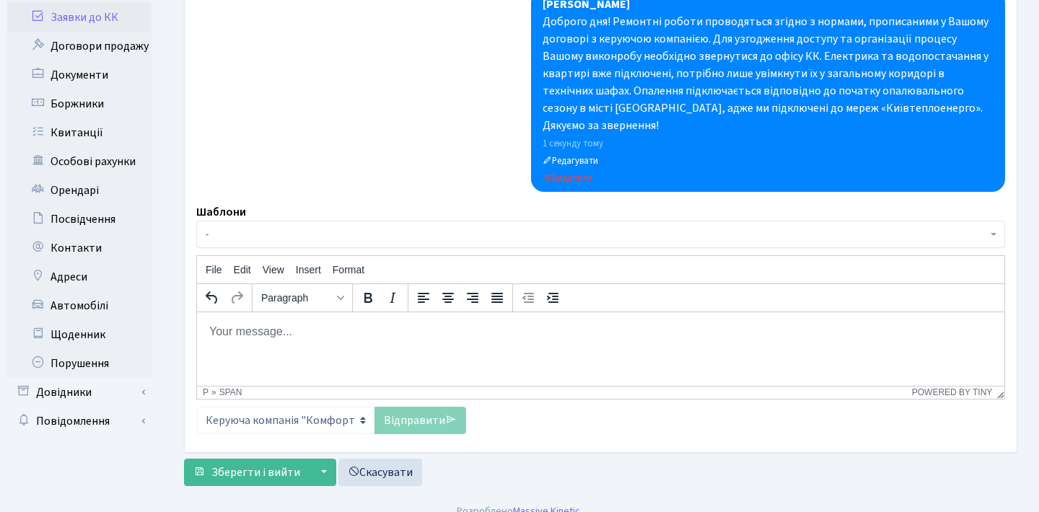
scroll to position [159, 0]
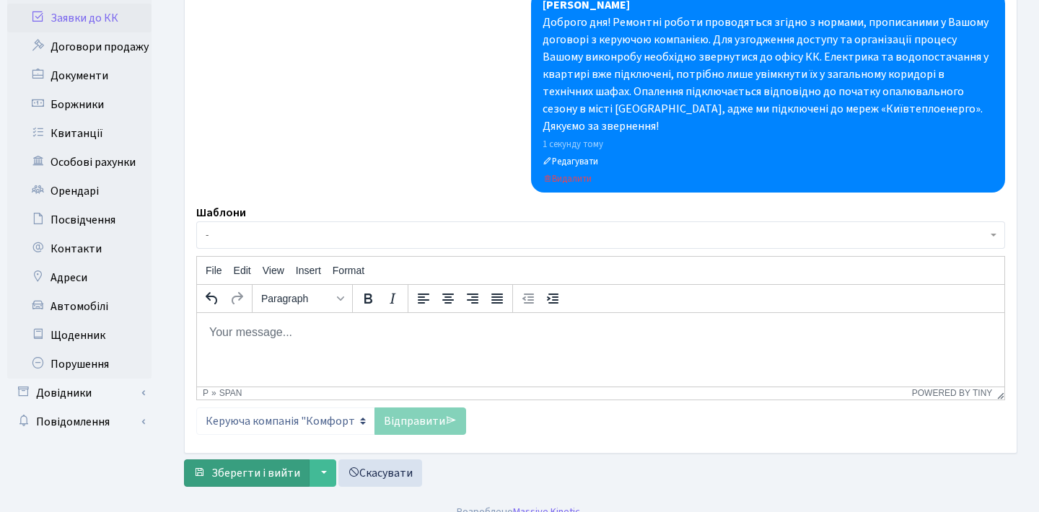
click at [258, 465] on span "Зберегти і вийти" at bounding box center [255, 473] width 89 height 16
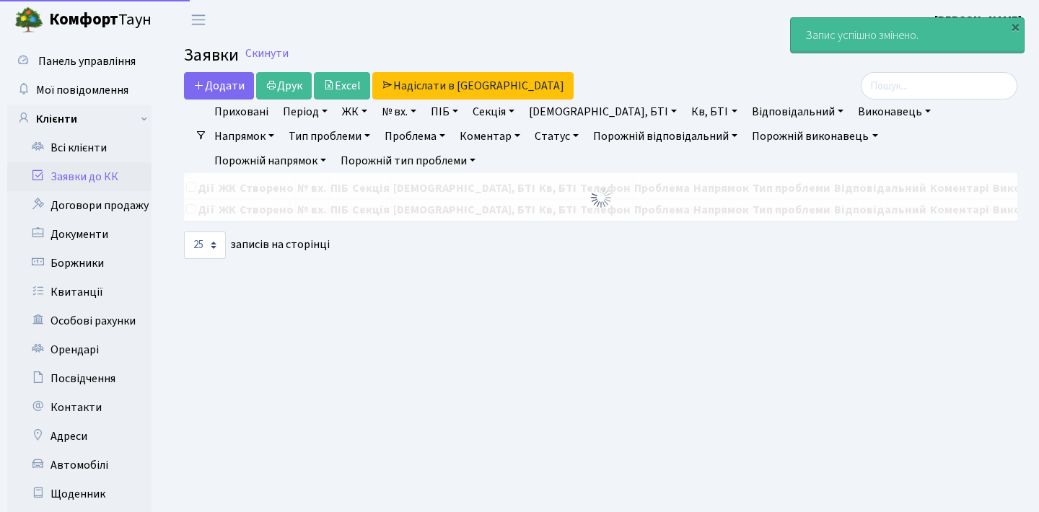
select select "25"
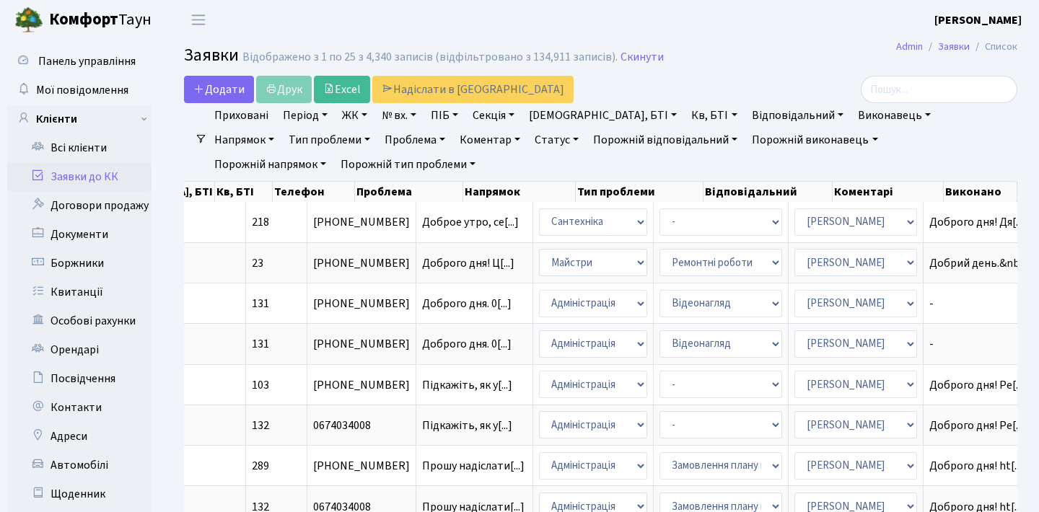
click at [106, 148] on link "Всі клієнти" at bounding box center [79, 147] width 144 height 29
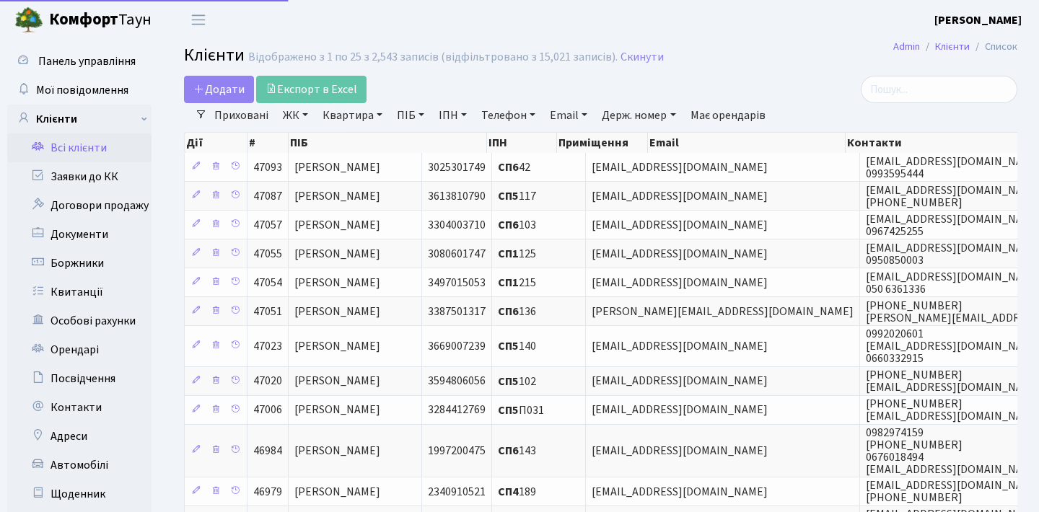
select select "25"
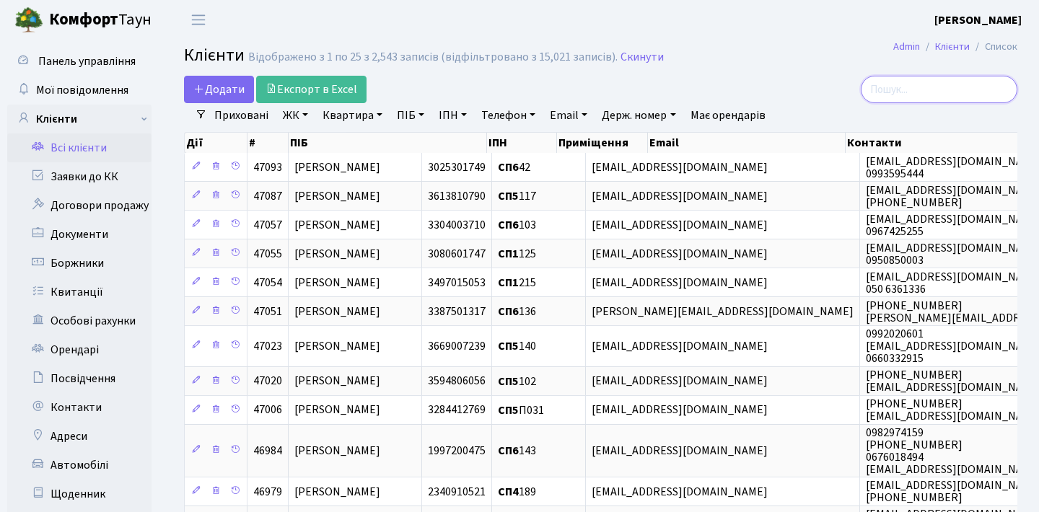
click at [898, 89] on input "search" at bounding box center [939, 89] width 157 height 27
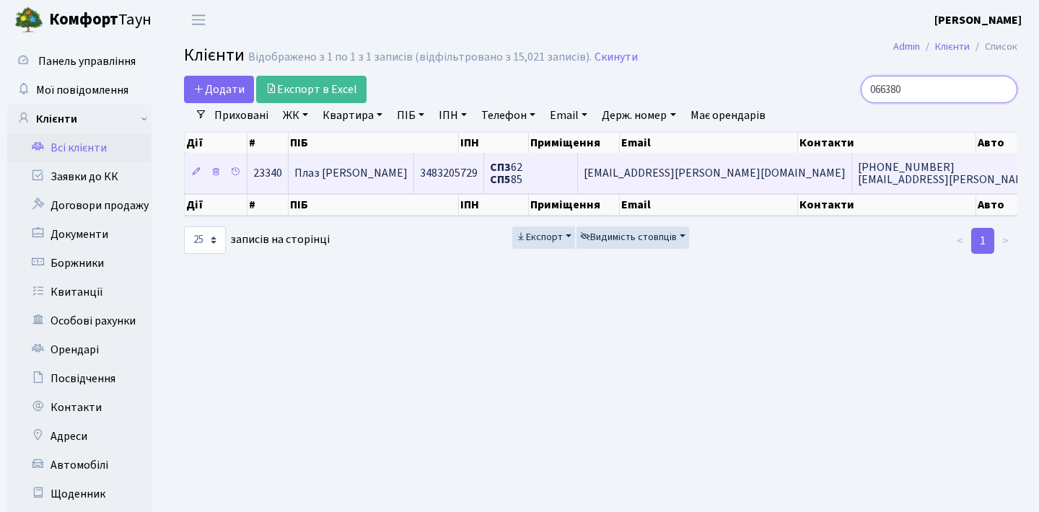
type input "066380"
click at [696, 181] on span "[EMAIL_ADDRESS][PERSON_NAME][DOMAIN_NAME]" at bounding box center [715, 173] width 262 height 16
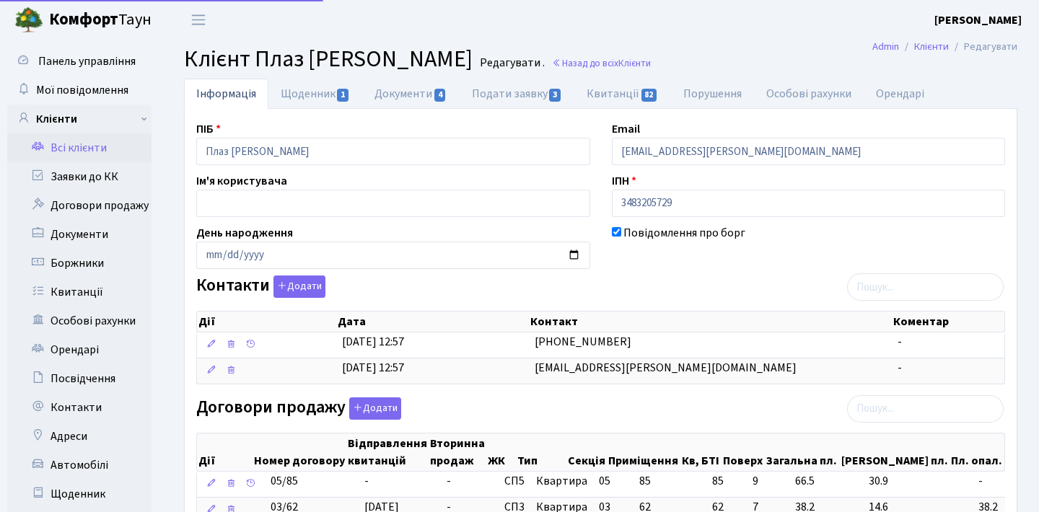
click at [499, 89] on link "Подати заявку 3" at bounding box center [517, 94] width 115 height 30
select select "25"
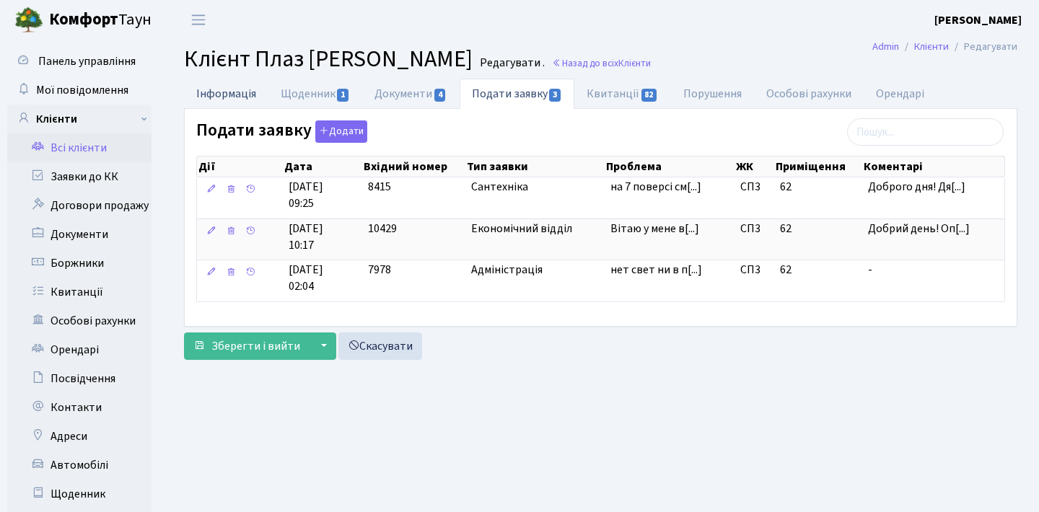
click at [209, 87] on link "Інформація" at bounding box center [226, 94] width 84 height 30
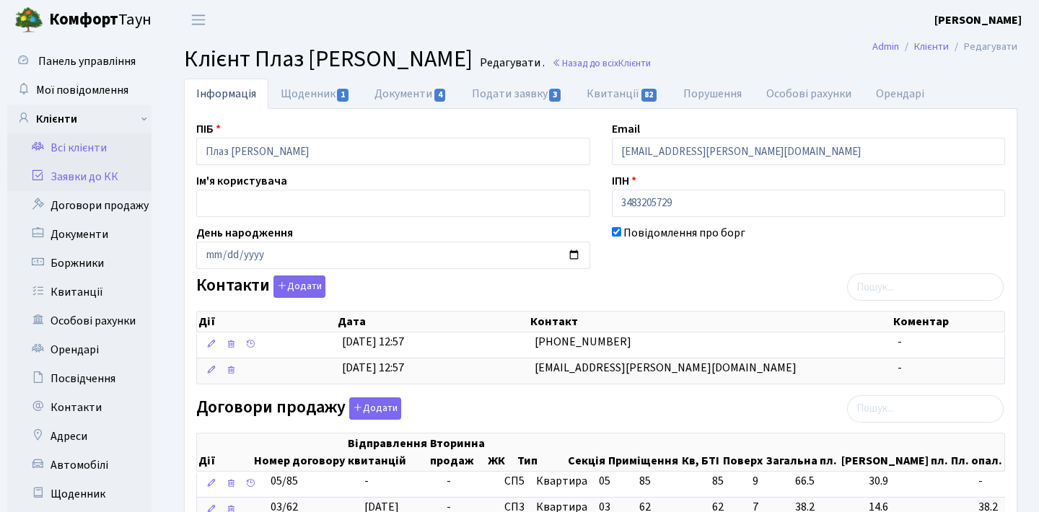
click at [91, 169] on link "Заявки до КК" at bounding box center [79, 176] width 144 height 29
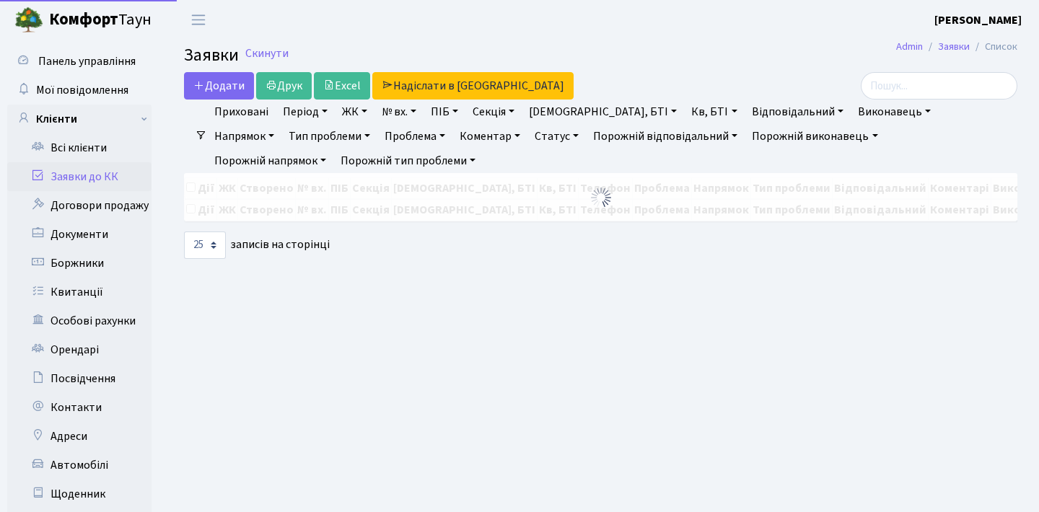
select select "25"
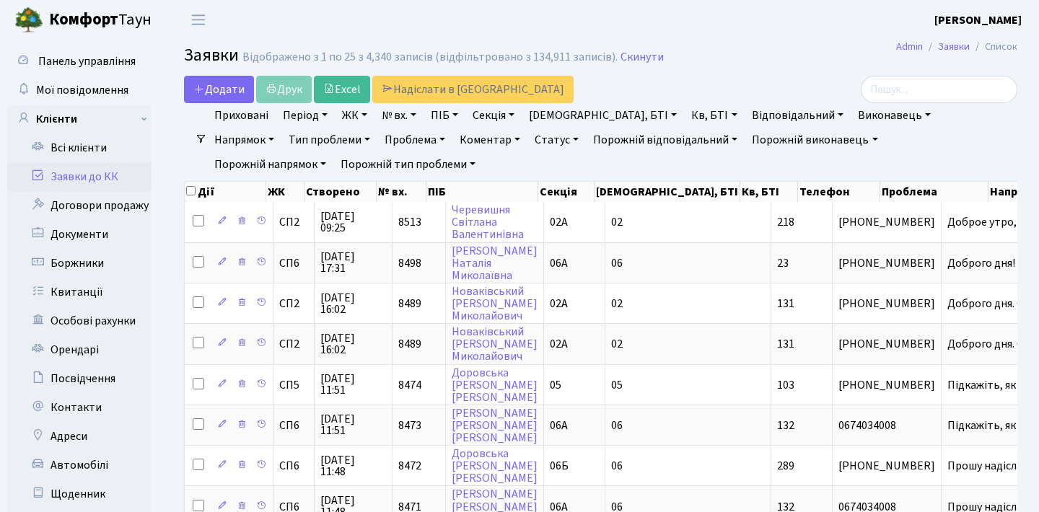
click at [716, 68] on h2 "Заявки Відображено з 1 по 25 з 4,340 записів (відфільтровано з 134,911 записів)…" at bounding box center [600, 57] width 833 height 25
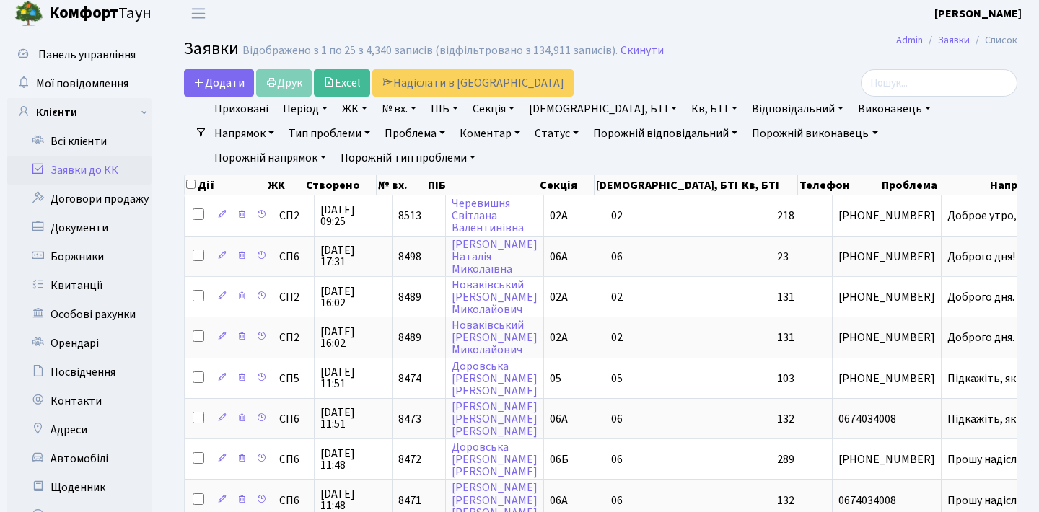
click at [97, 171] on link "Заявки до КК" at bounding box center [79, 170] width 144 height 29
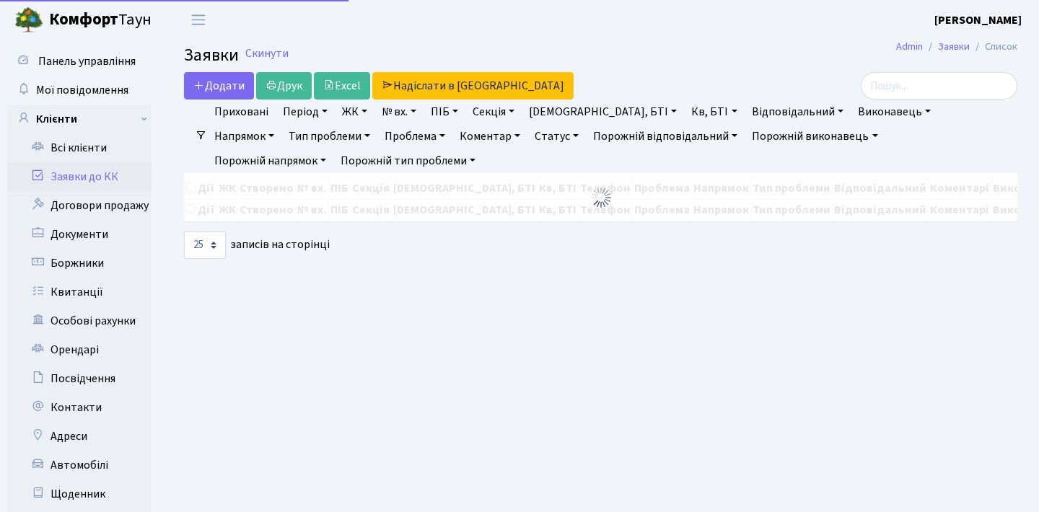
select select "25"
